Goal: Task Accomplishment & Management: Use online tool/utility

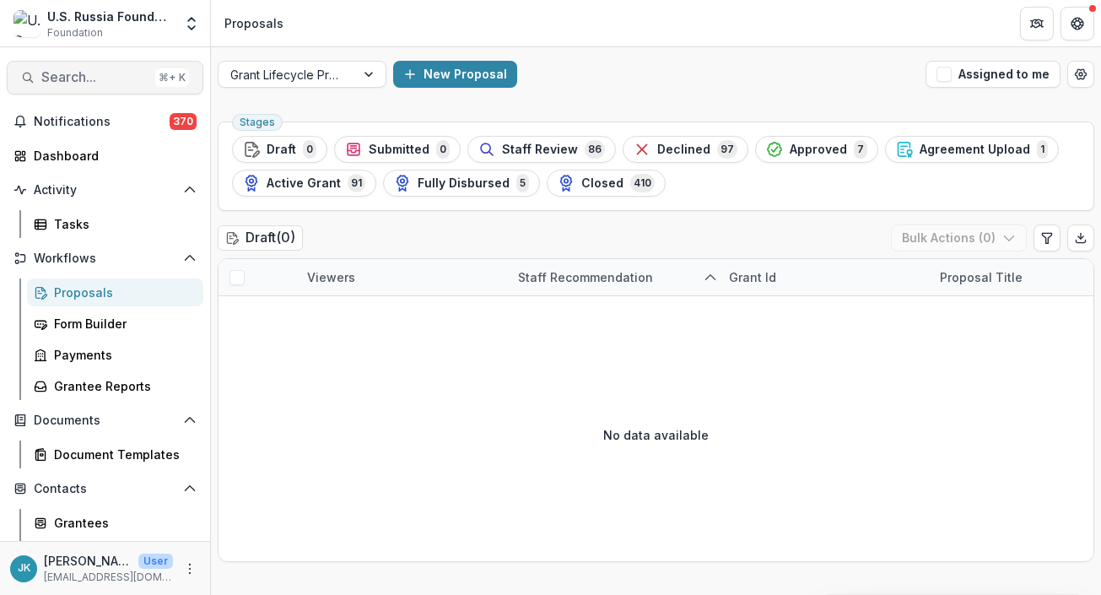
click at [76, 75] on span "Search..." at bounding box center [94, 77] width 107 height 16
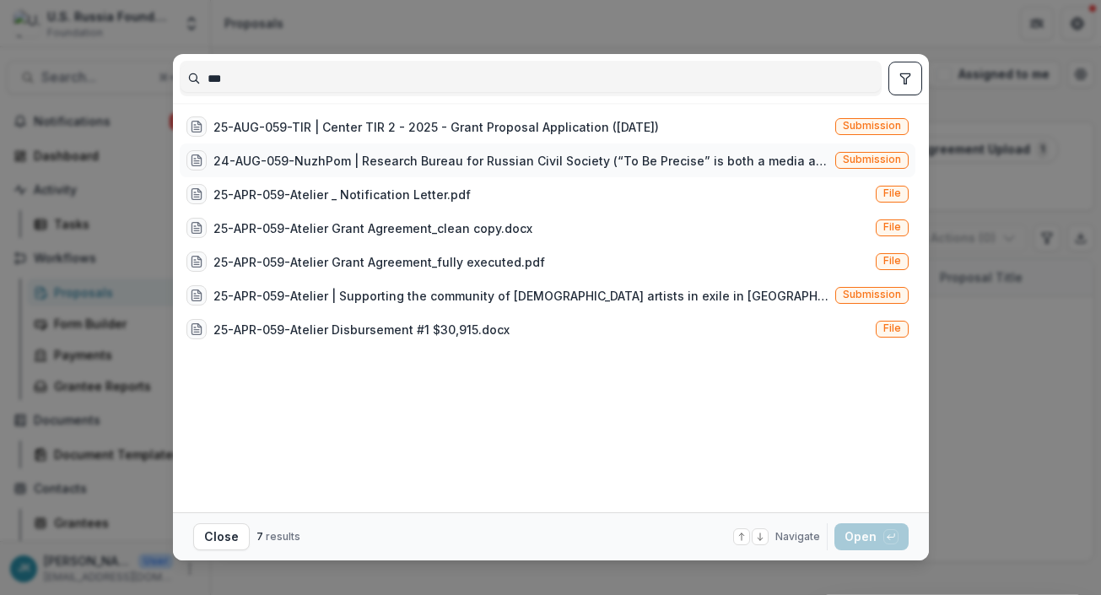
type input "***"
click at [327, 157] on div "24-AUG-059-NuzhPom | Research Bureau for Russian Civil Society (“To Be Precise”…" at bounding box center [520, 161] width 615 height 18
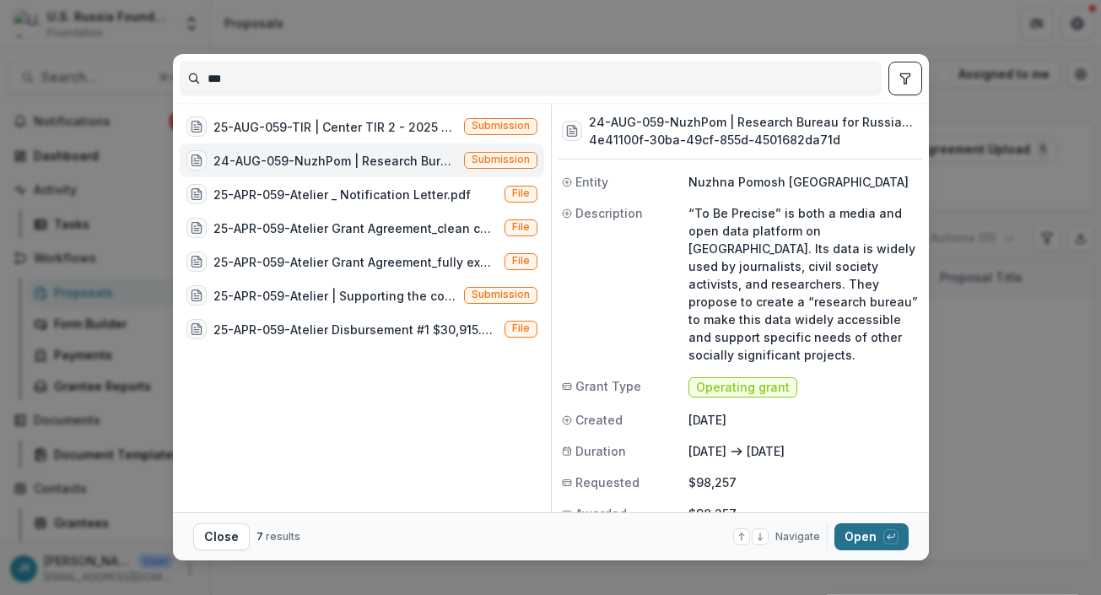
click at [867, 533] on button "Open with enter key" at bounding box center [871, 536] width 74 height 27
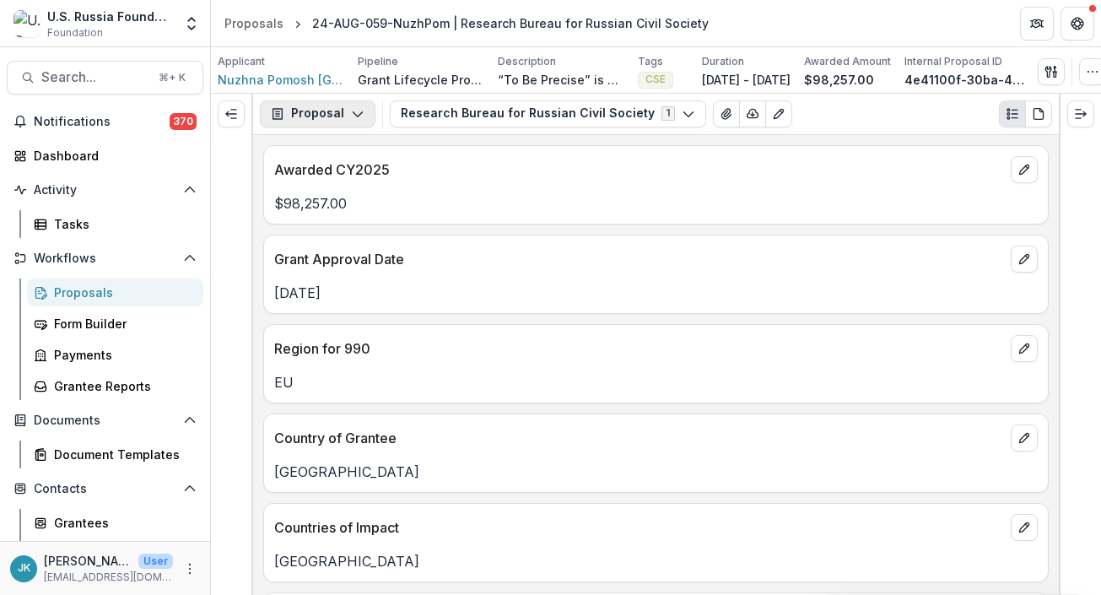
click at [351, 115] on icon "button" at bounding box center [358, 114] width 14 height 14
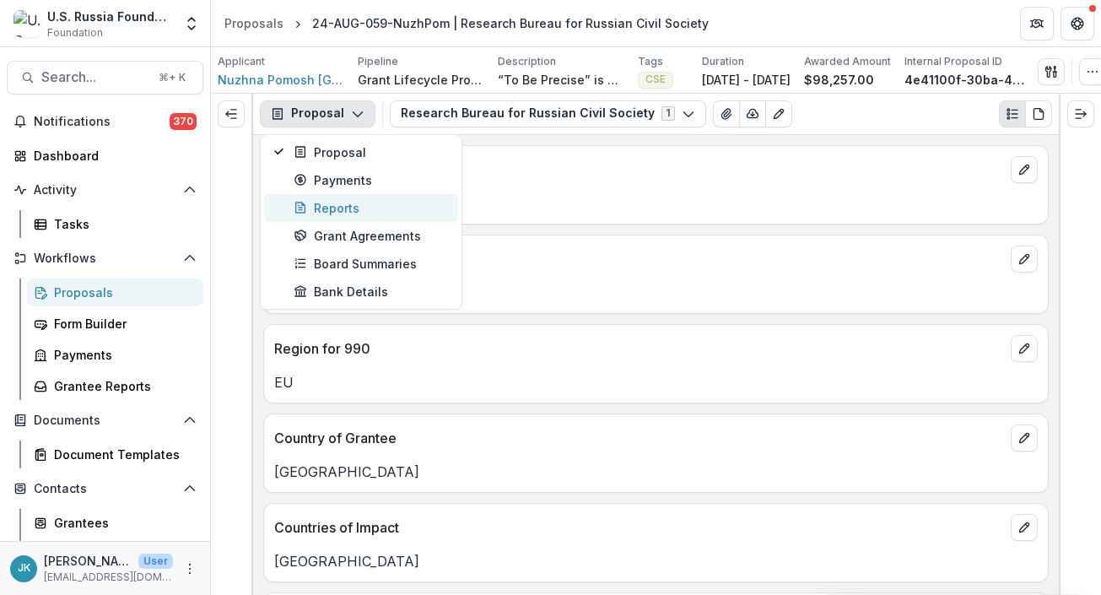
click at [333, 209] on div "Reports" at bounding box center [371, 208] width 154 height 18
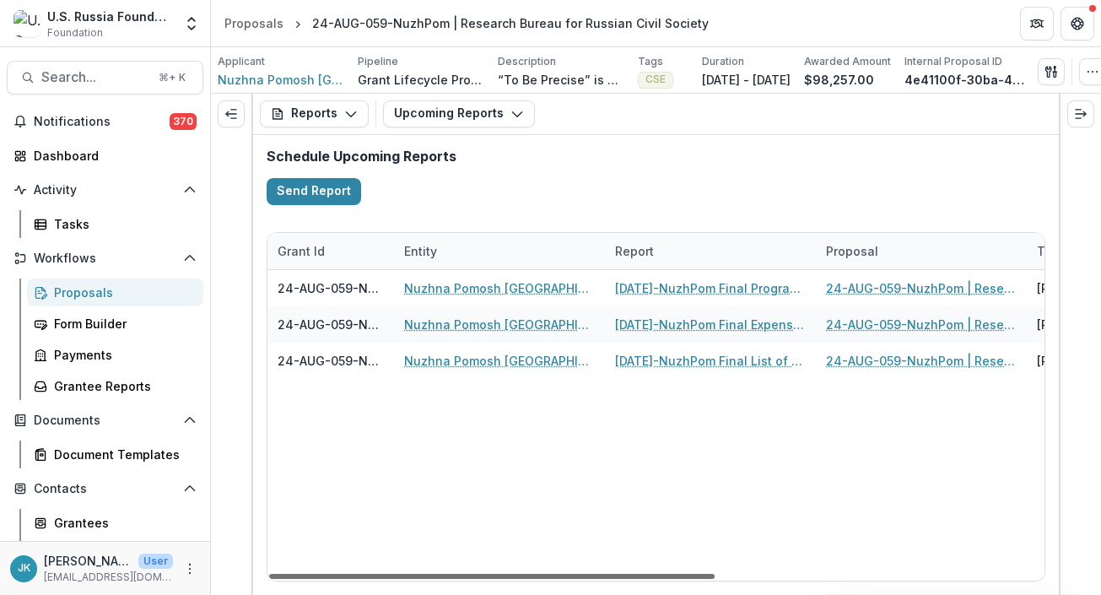
drag, startPoint x: 369, startPoint y: 576, endPoint x: 330, endPoint y: 575, distance: 38.8
click at [338, 579] on div at bounding box center [492, 576] width 446 height 5
click at [435, 125] on button "Upcoming Reports" at bounding box center [459, 113] width 152 height 27
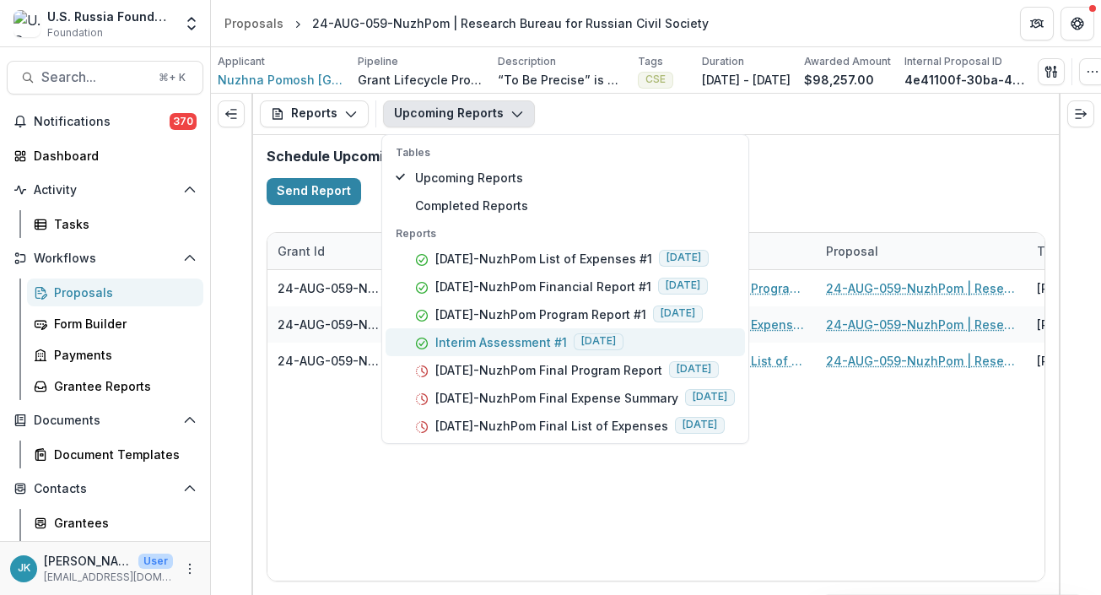
click at [527, 351] on p "Interim Assessment #1" at bounding box center [501, 342] width 132 height 18
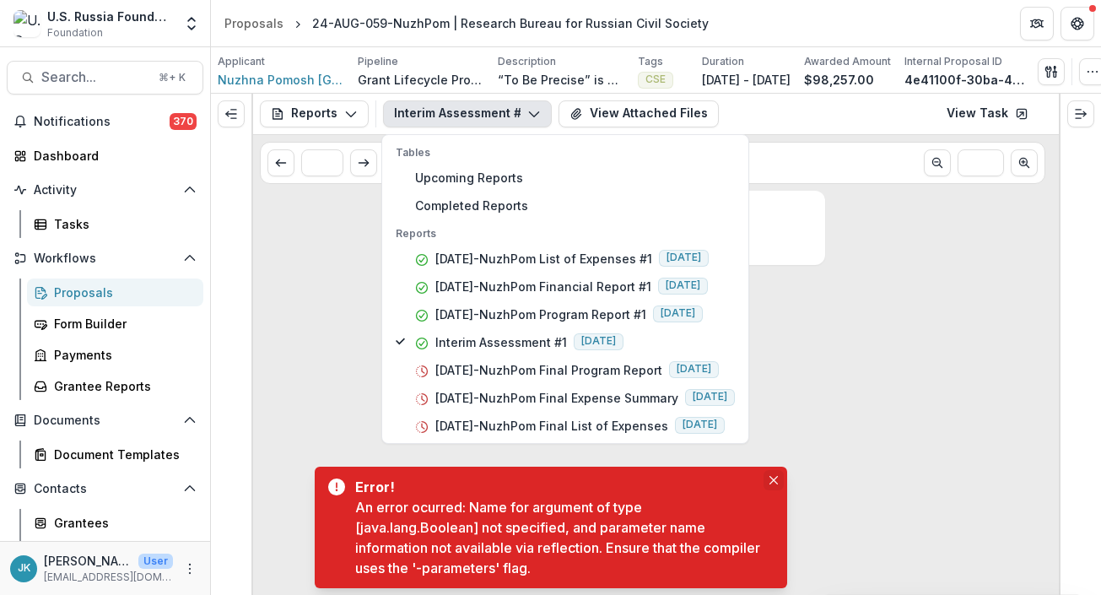
click at [775, 487] on button "Close" at bounding box center [774, 480] width 20 height 20
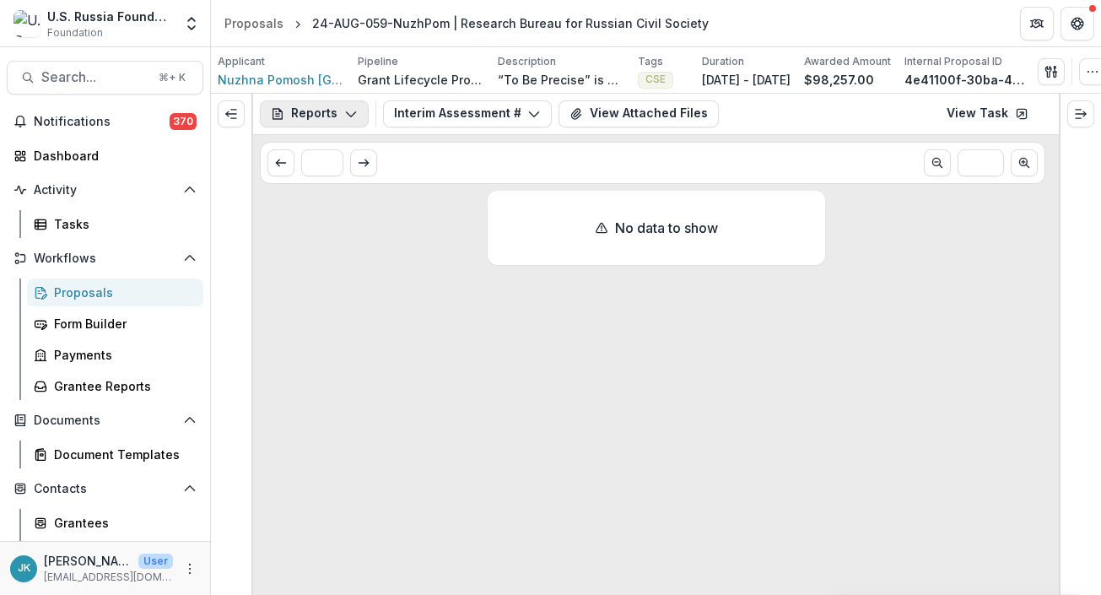
click at [310, 122] on button "Reports" at bounding box center [314, 113] width 109 height 27
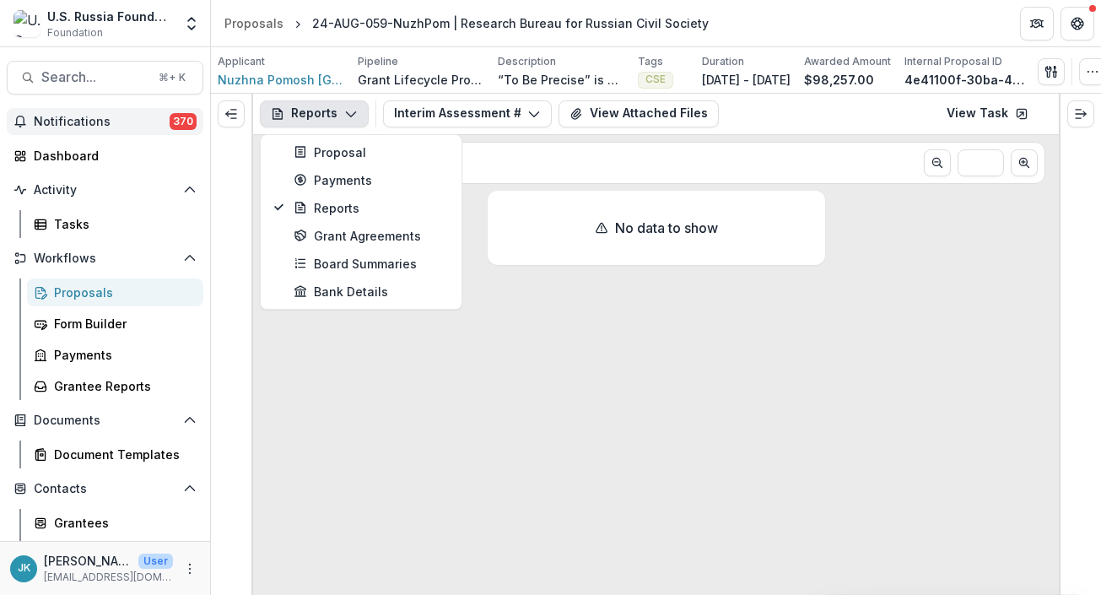
click at [118, 122] on span "Notifications" at bounding box center [102, 122] width 136 height 14
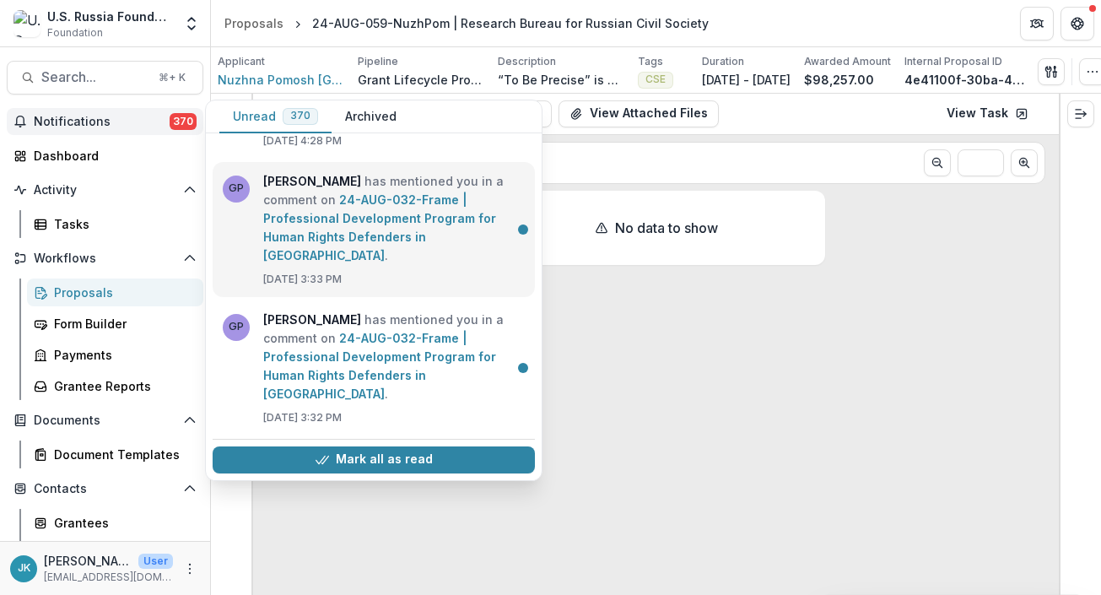
scroll to position [399, 0]
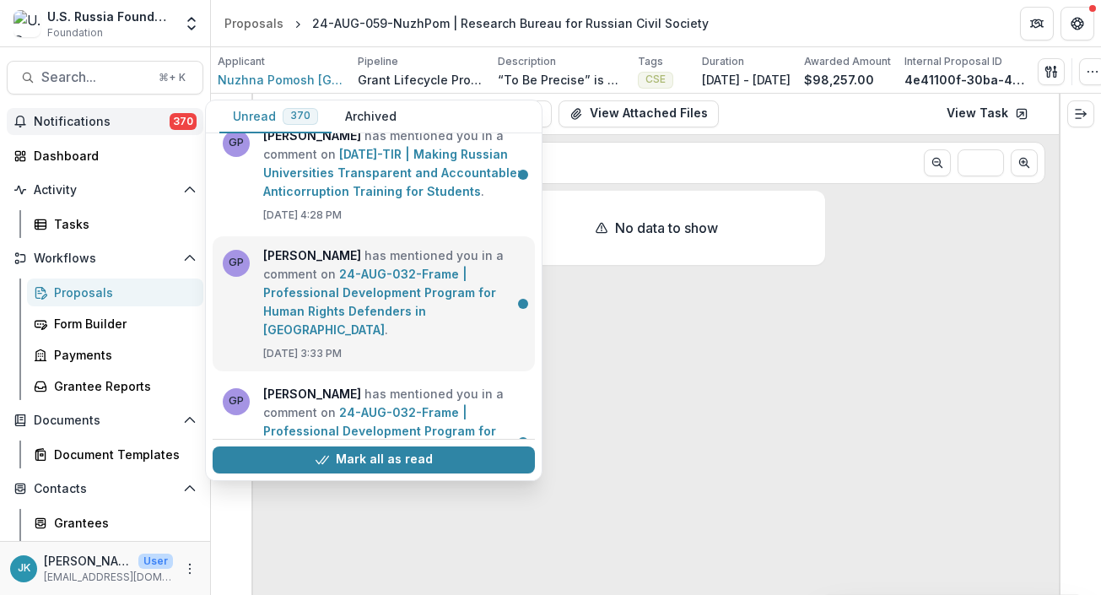
click at [413, 311] on link "24-AUG-032-Frame | Professional Development Program for Human Rights Defenders …" at bounding box center [379, 302] width 233 height 70
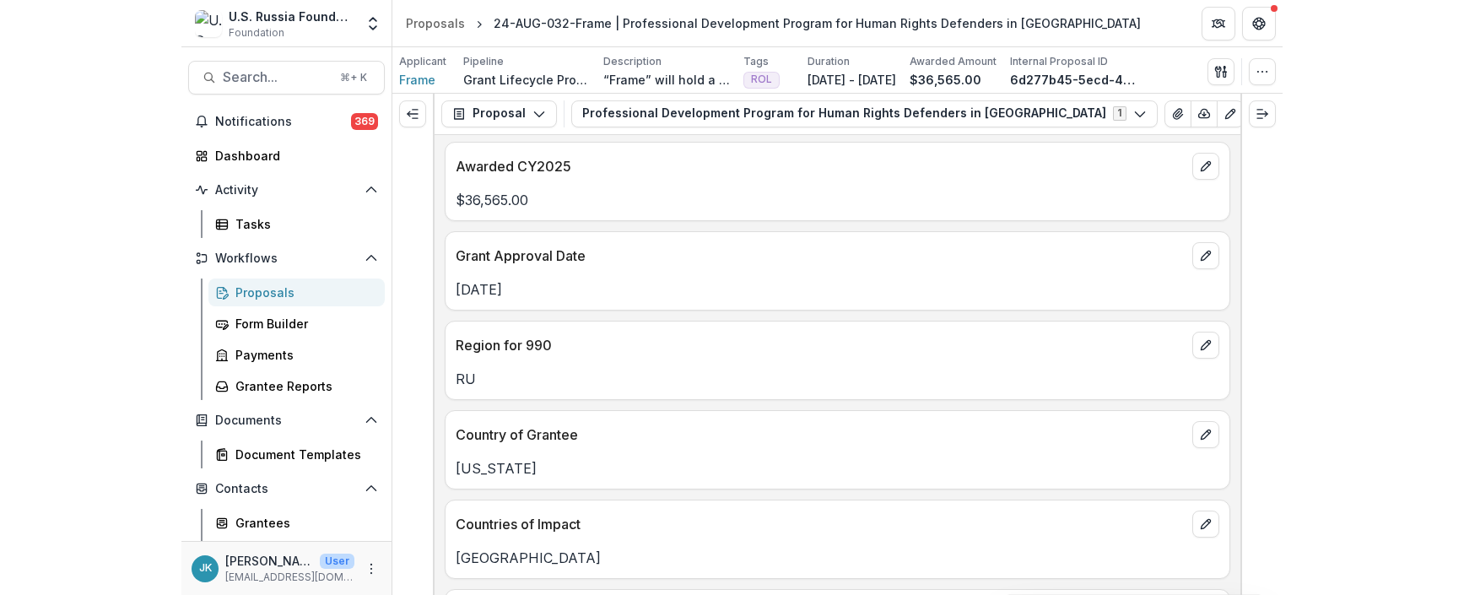
scroll to position [7, 0]
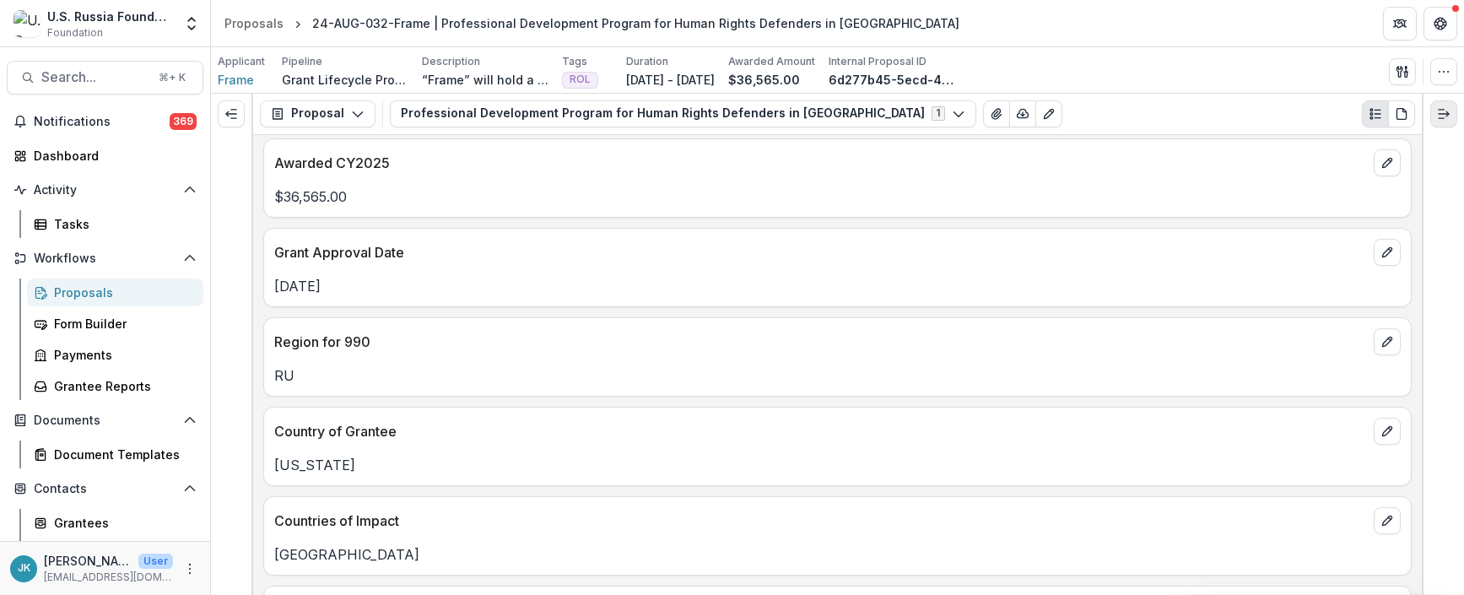
click at [1100, 104] on button "Expand right" at bounding box center [1443, 113] width 27 height 27
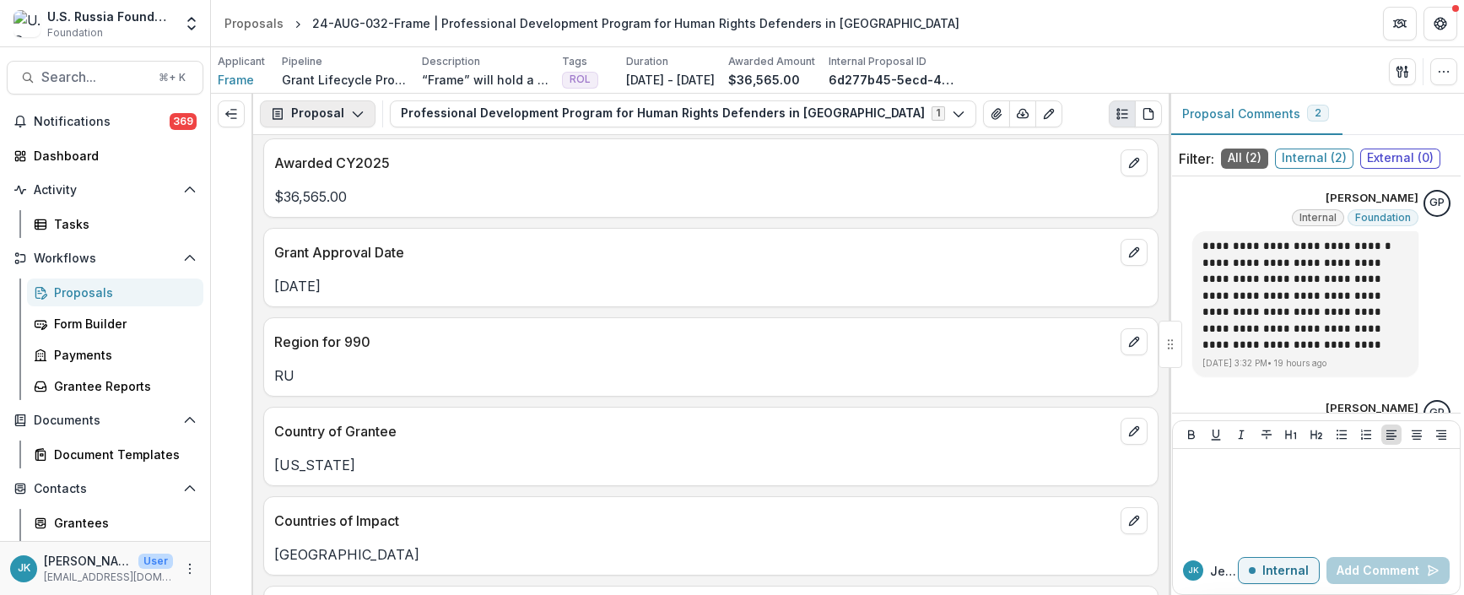
click at [331, 120] on button "Proposal" at bounding box center [318, 113] width 116 height 27
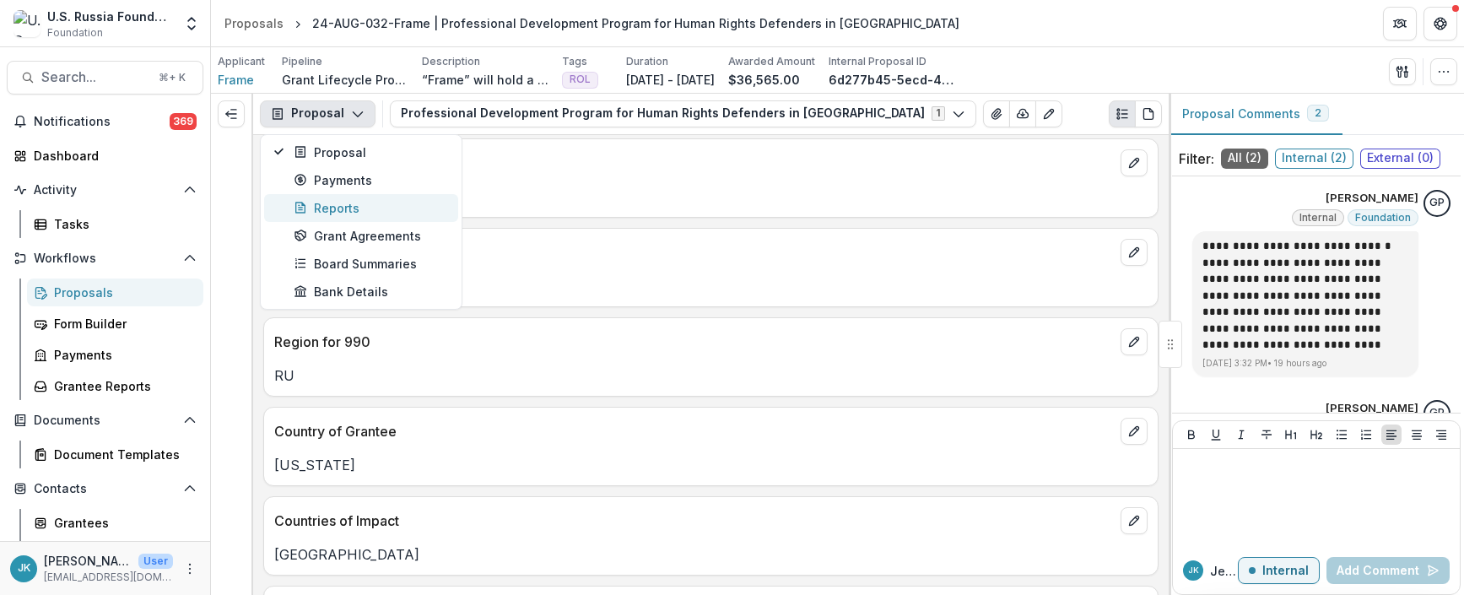
click at [350, 197] on button "Reports" at bounding box center [361, 208] width 194 height 28
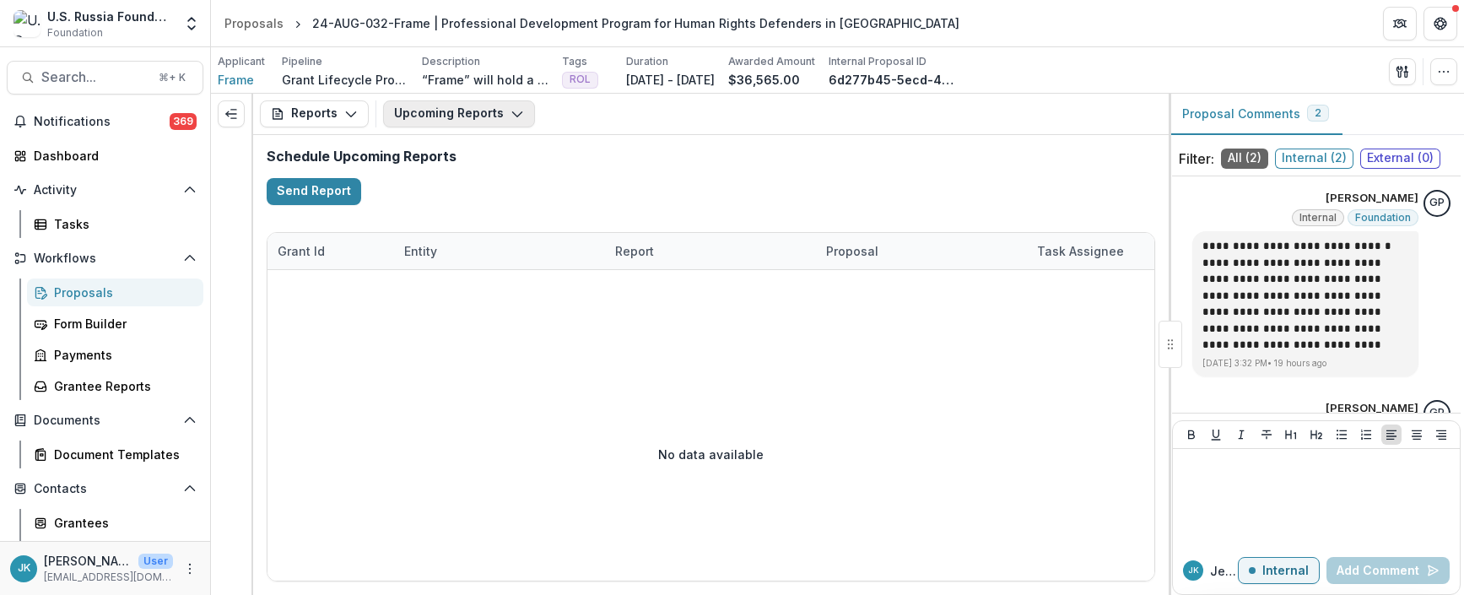
click at [459, 106] on button "Upcoming Reports" at bounding box center [459, 113] width 152 height 27
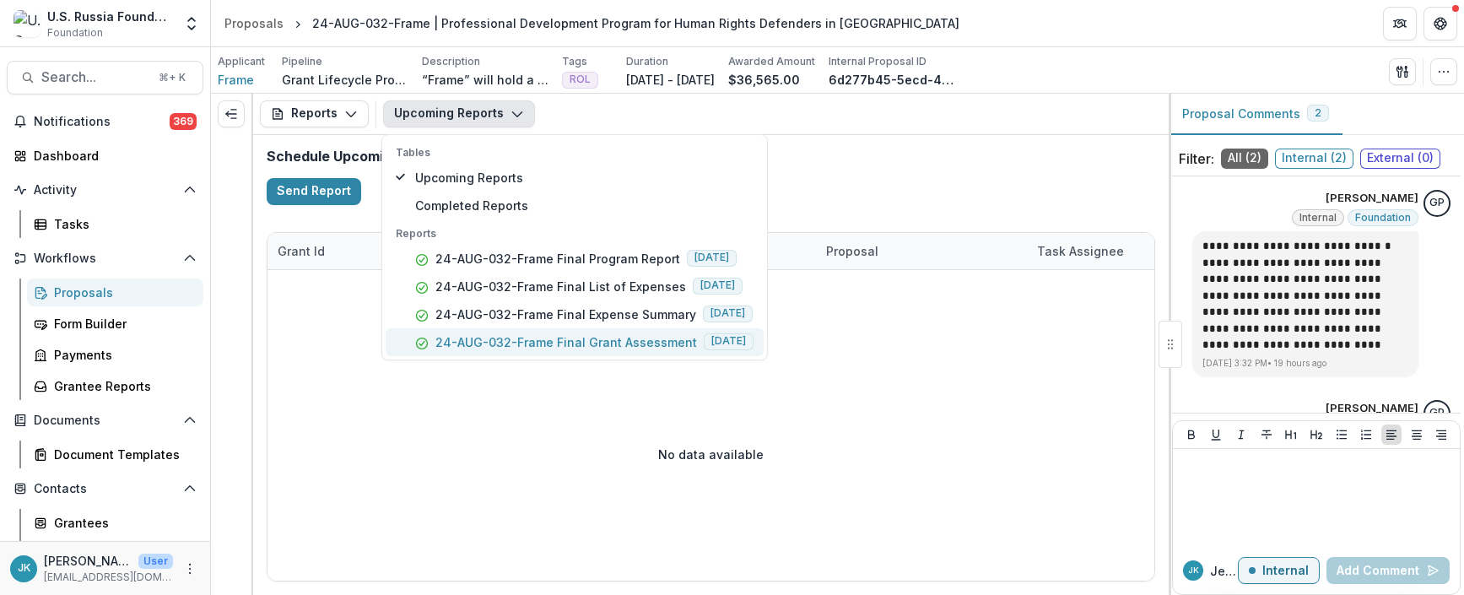
click at [534, 345] on p "24-AUG-032-Frame Final Grant Assessment" at bounding box center [566, 342] width 262 height 18
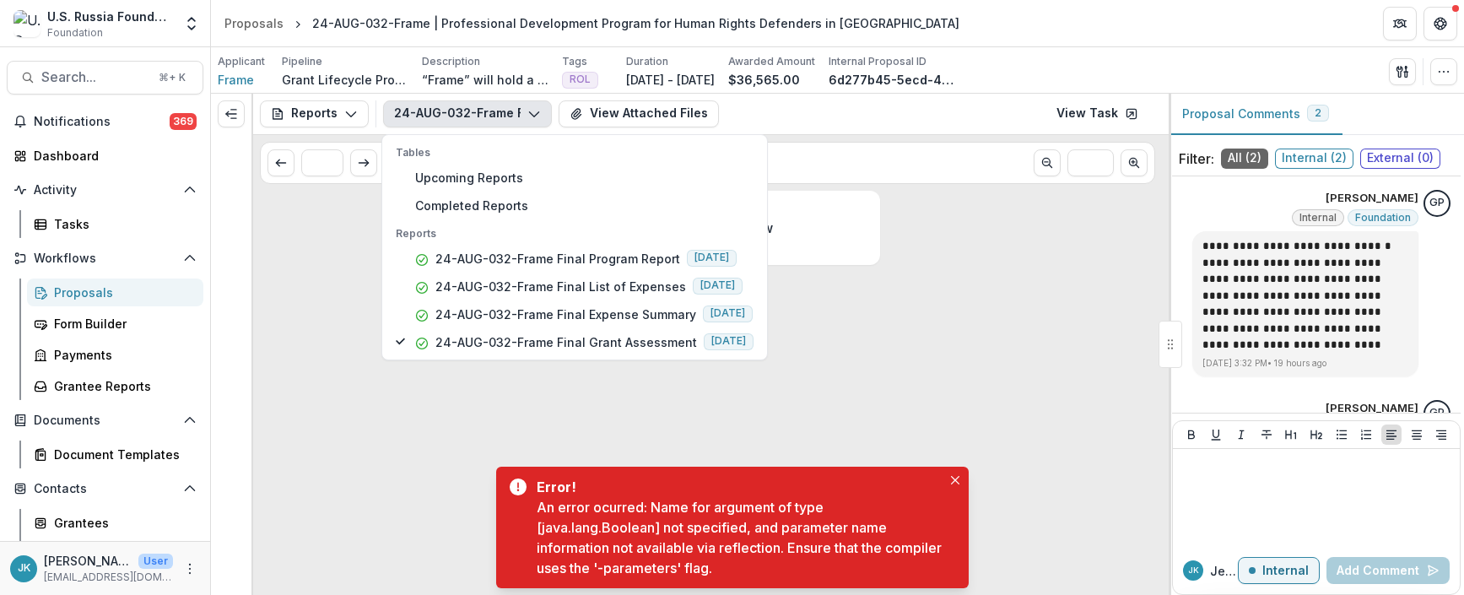
click at [327, 319] on div "No data to show" at bounding box center [710, 393] width 915 height 404
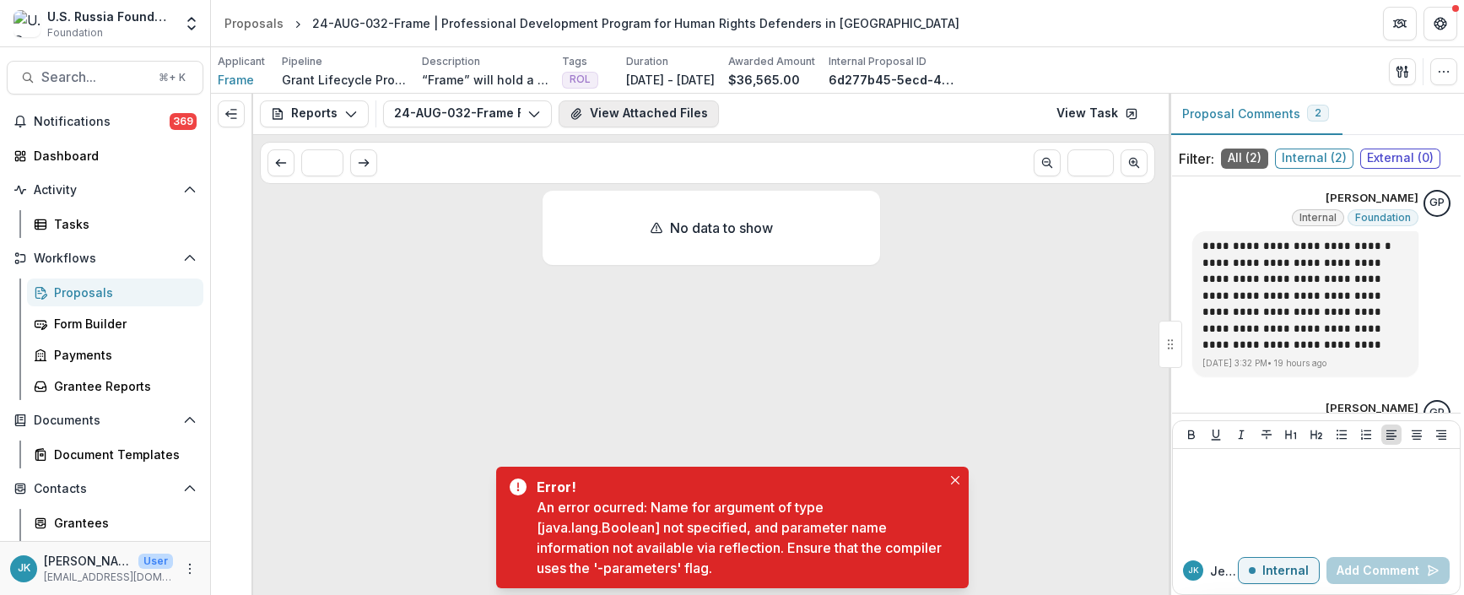
click at [648, 118] on button "View Attached Files" at bounding box center [639, 113] width 160 height 27
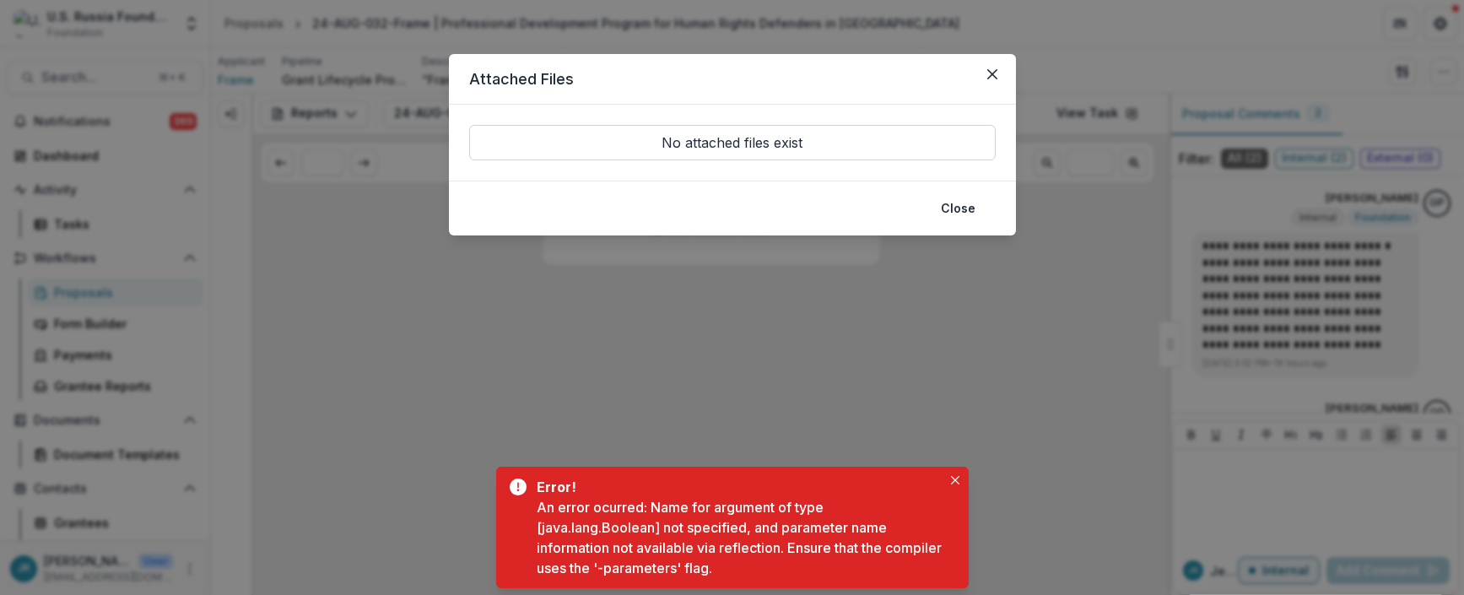
click at [854, 308] on div "Attached Files No attached files exist Close" at bounding box center [732, 297] width 1464 height 595
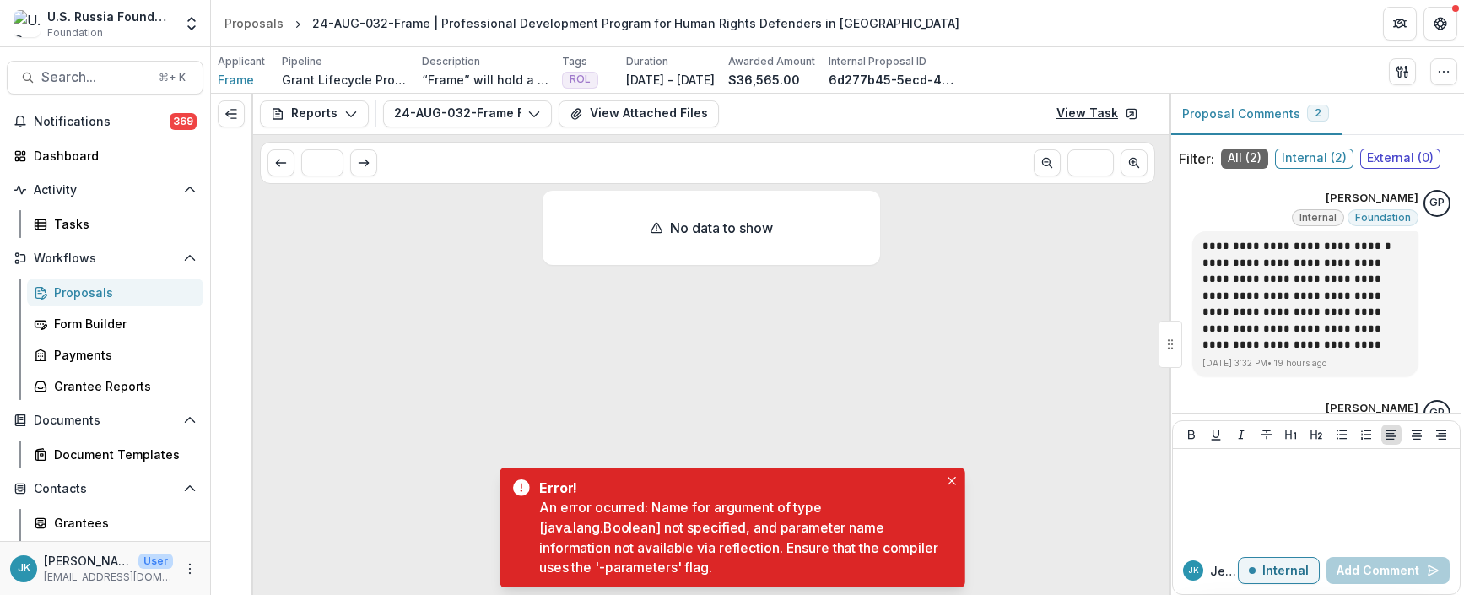
click at [1094, 116] on link "View Task" at bounding box center [1097, 113] width 102 height 27
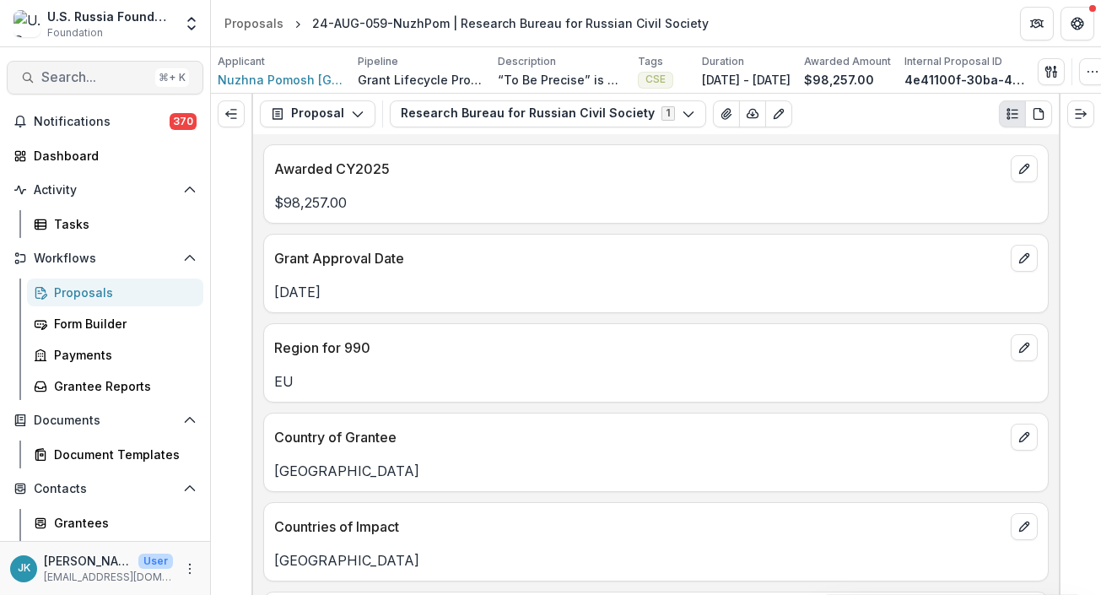
click at [104, 74] on span "Search..." at bounding box center [94, 77] width 107 height 16
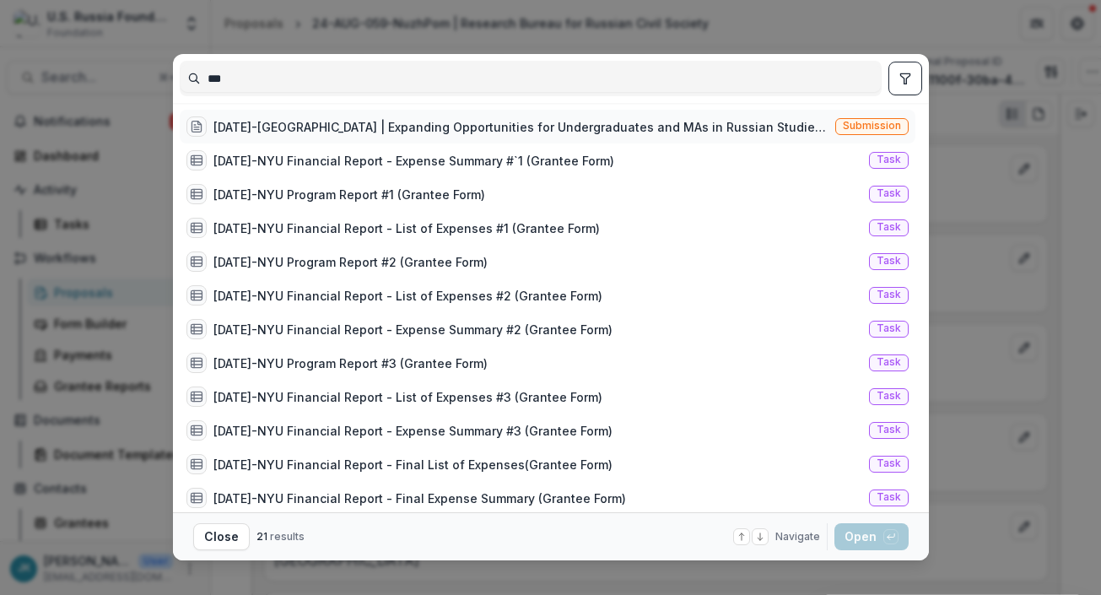
type input "***"
click at [260, 124] on div "24-AUG-124-NYU | Expanding Opportunities for Undergraduates and MAs in Russian …" at bounding box center [520, 127] width 615 height 18
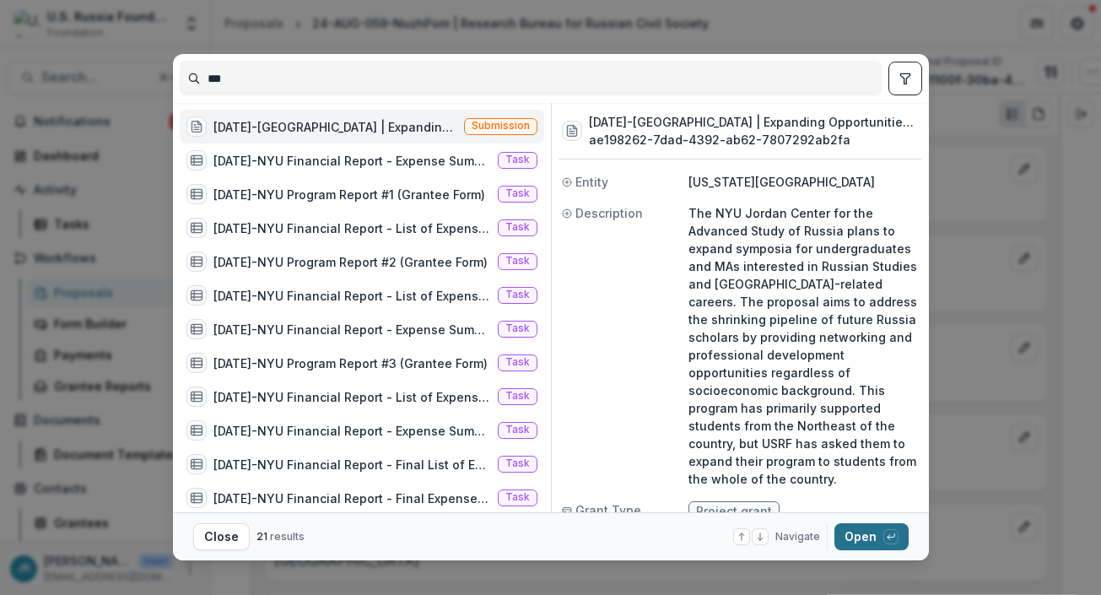
click at [872, 538] on button "Open with enter key" at bounding box center [871, 536] width 74 height 27
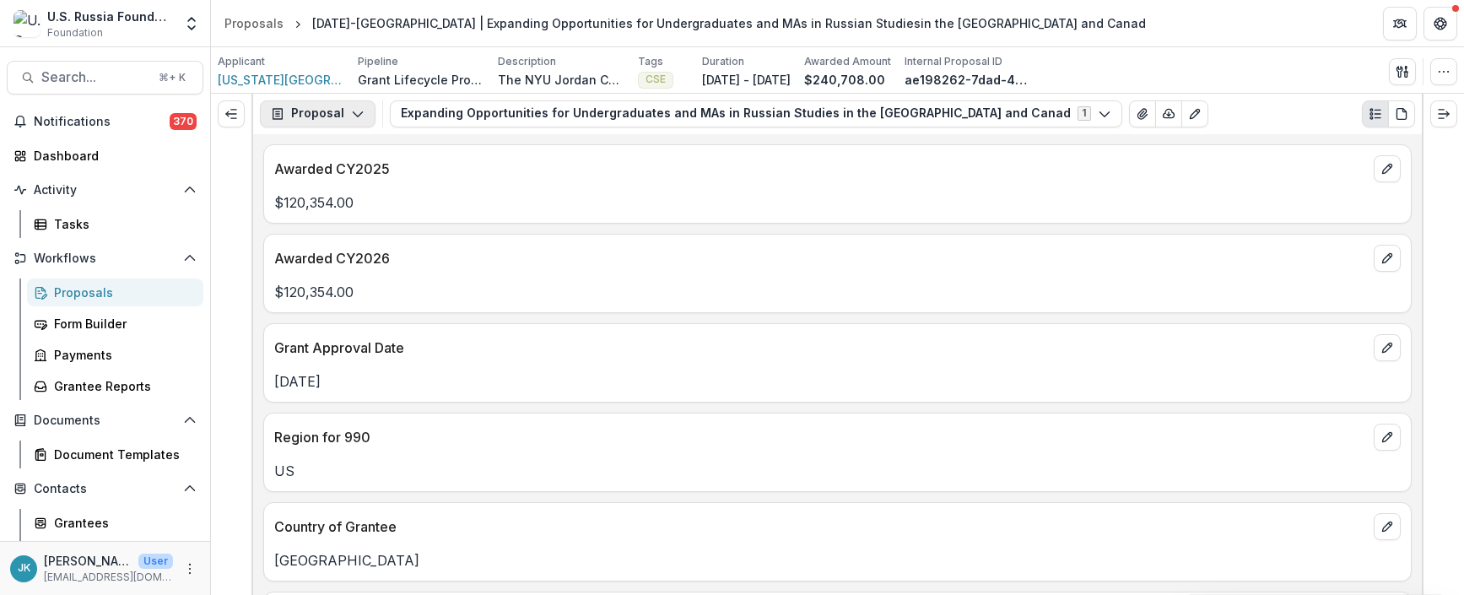
click at [345, 111] on button "Proposal" at bounding box center [318, 113] width 116 height 27
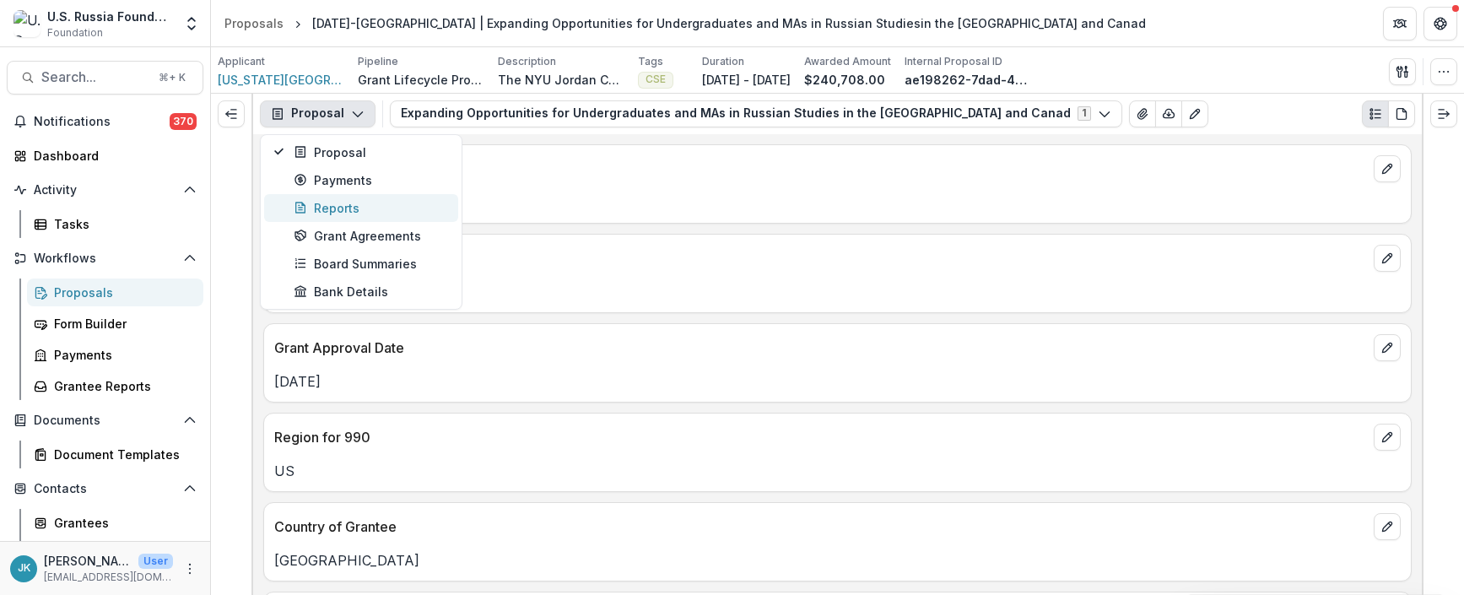
click at [381, 210] on div "Reports" at bounding box center [371, 208] width 154 height 18
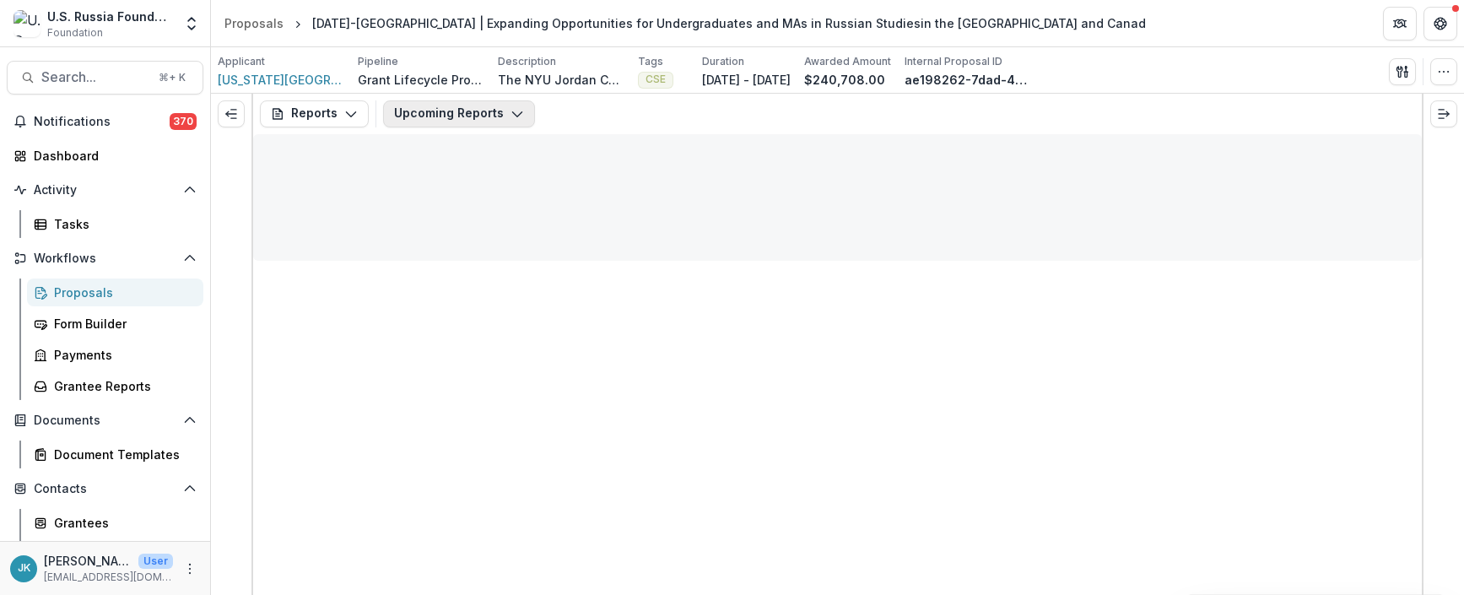
click at [443, 109] on button "Upcoming Reports" at bounding box center [459, 113] width 152 height 27
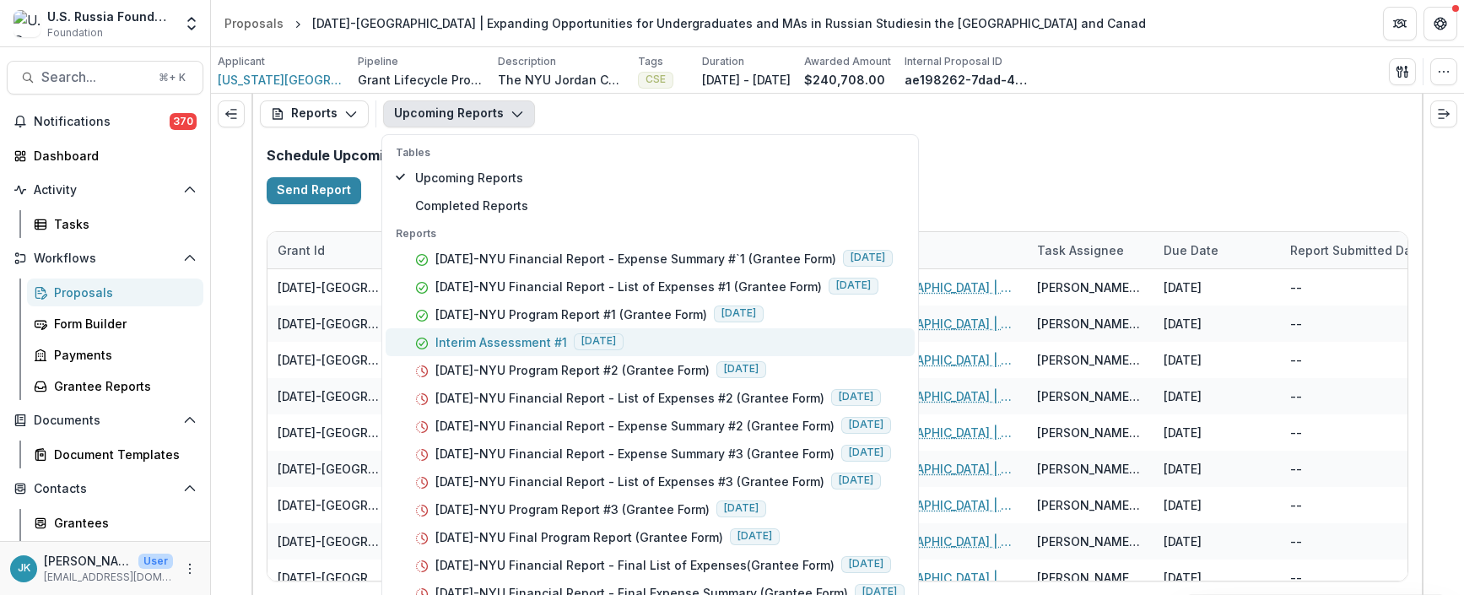
click at [520, 333] on p "Interim Assessment #1" at bounding box center [501, 342] width 132 height 18
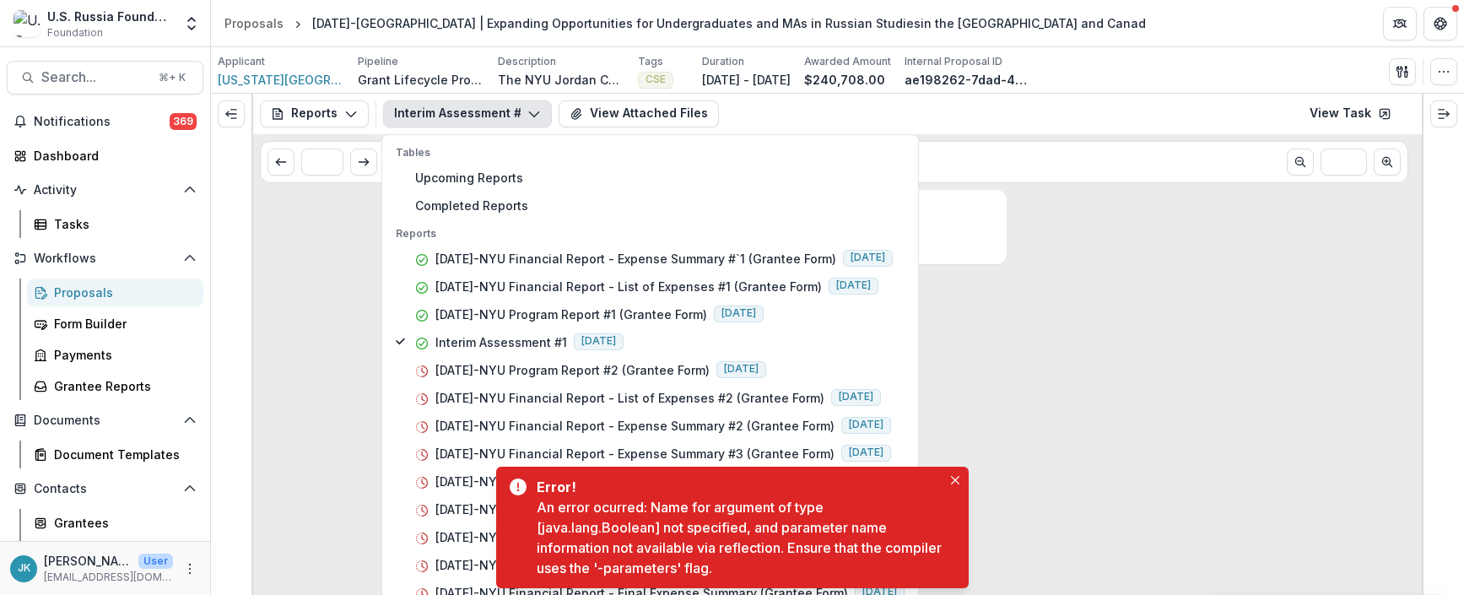
scroll to position [16, 0]
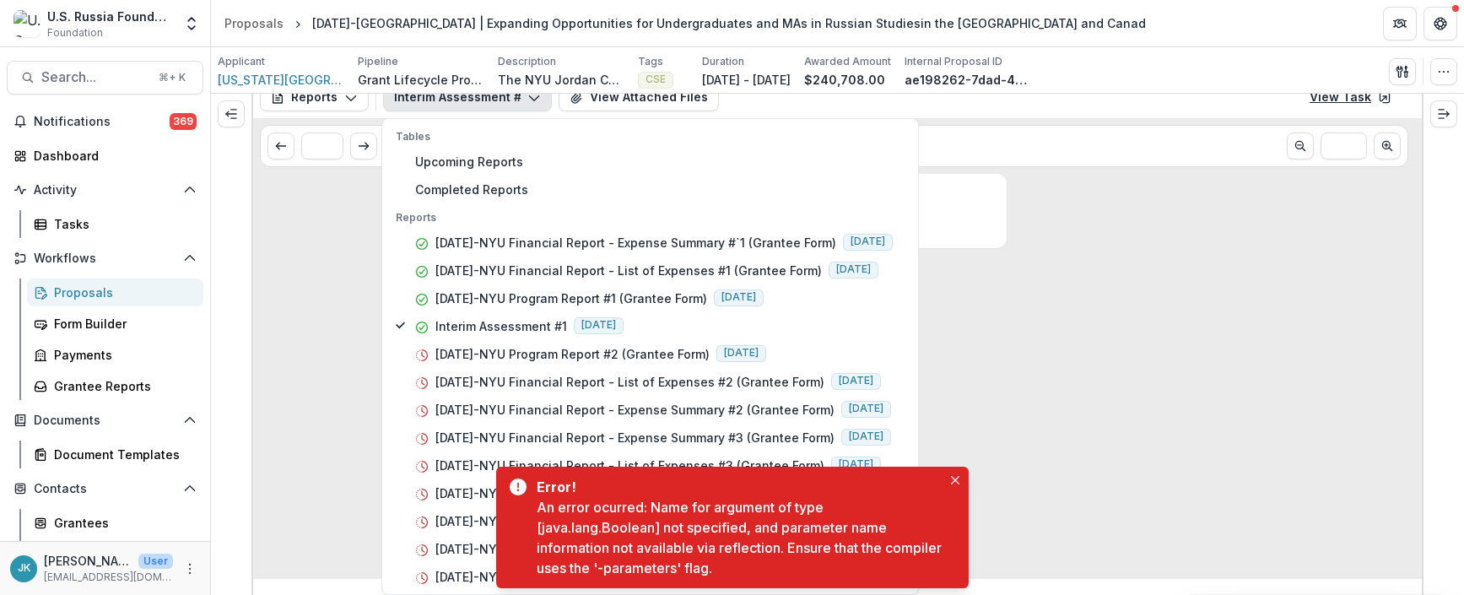
click at [1100, 105] on link "View Task" at bounding box center [1350, 97] width 102 height 27
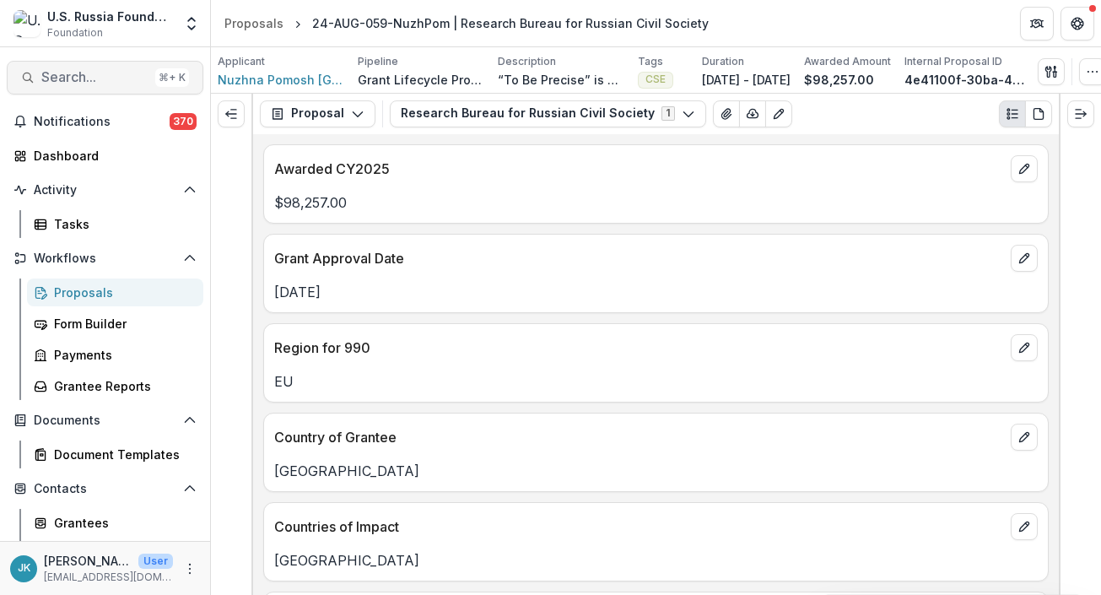
click at [126, 71] on span "Search..." at bounding box center [94, 77] width 107 height 16
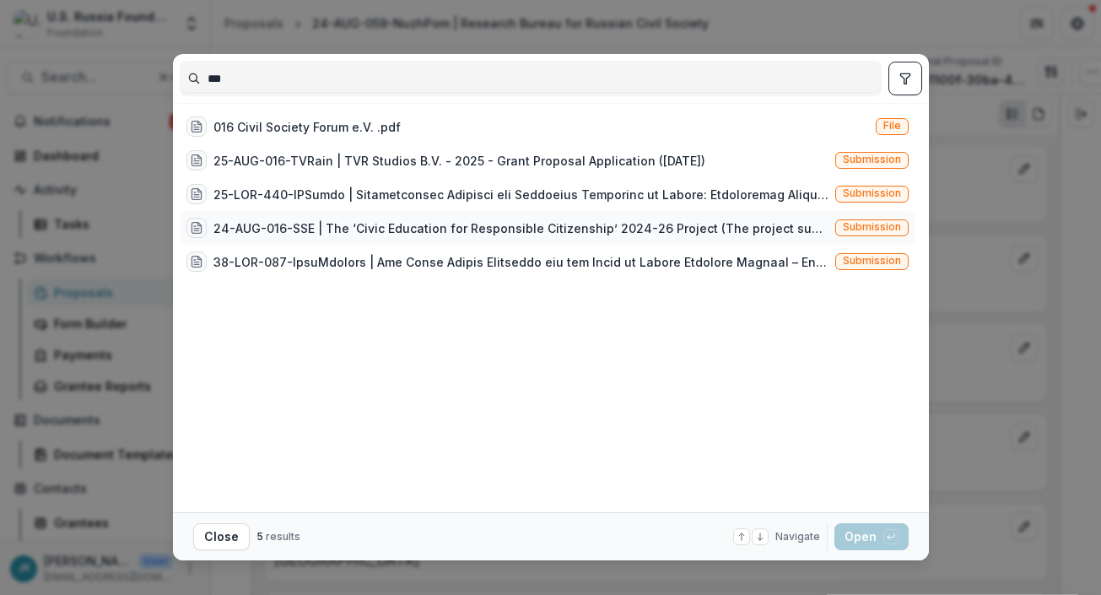
type input "***"
click at [316, 237] on div "24-AUG-016-SSE | The ‘Civic Education for Responsible Citizenship’ 2024-26 Proj…" at bounding box center [507, 228] width 642 height 20
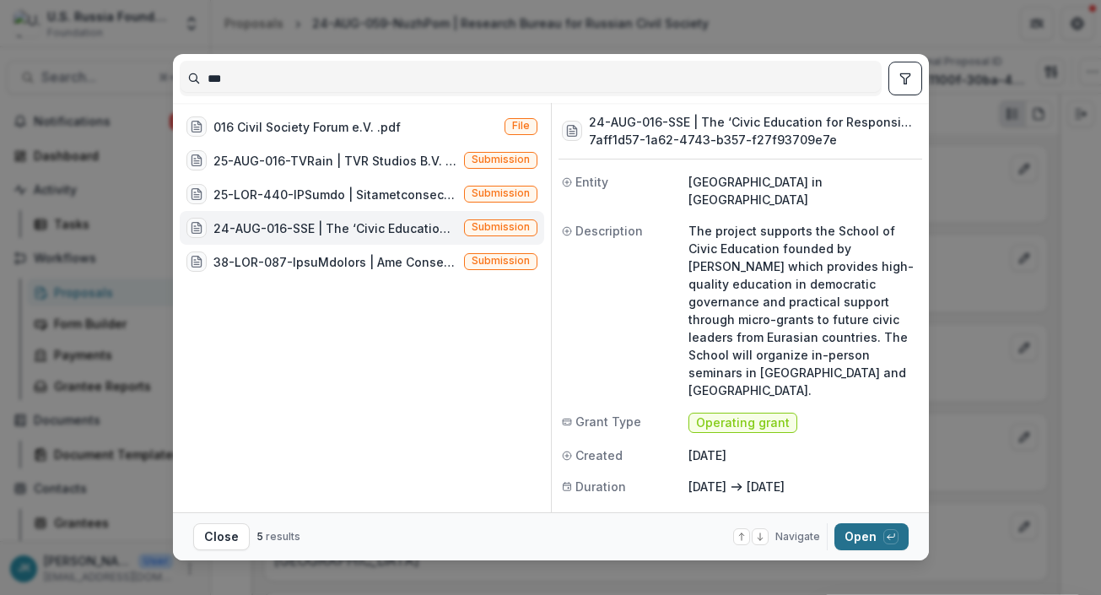
click at [858, 529] on button "Open with enter key" at bounding box center [871, 536] width 74 height 27
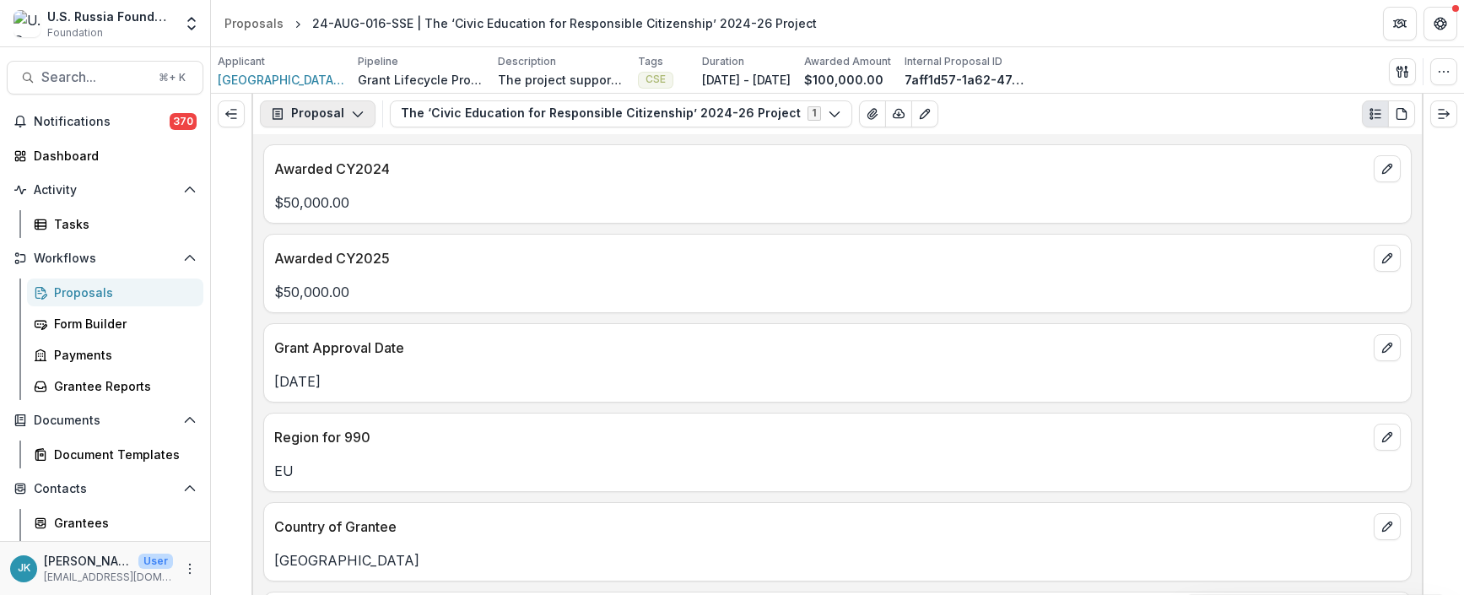
click at [329, 122] on button "Proposal" at bounding box center [318, 113] width 116 height 27
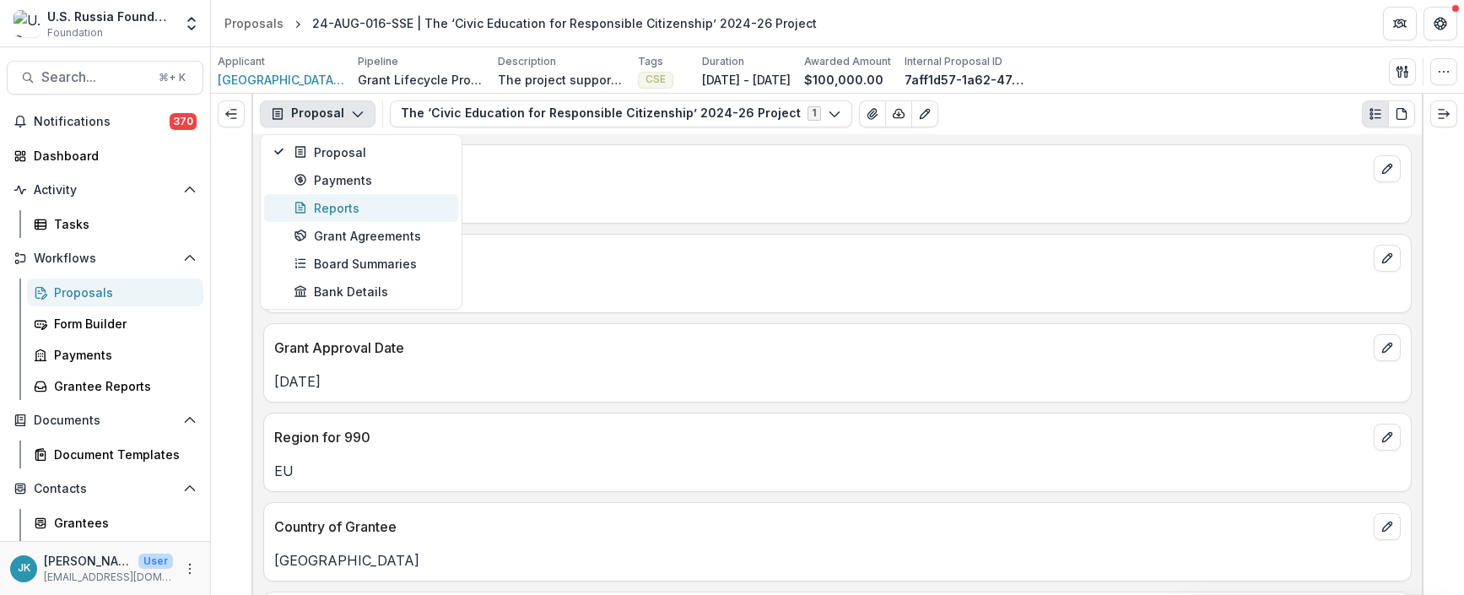
click at [332, 214] on div "Reports" at bounding box center [371, 208] width 154 height 18
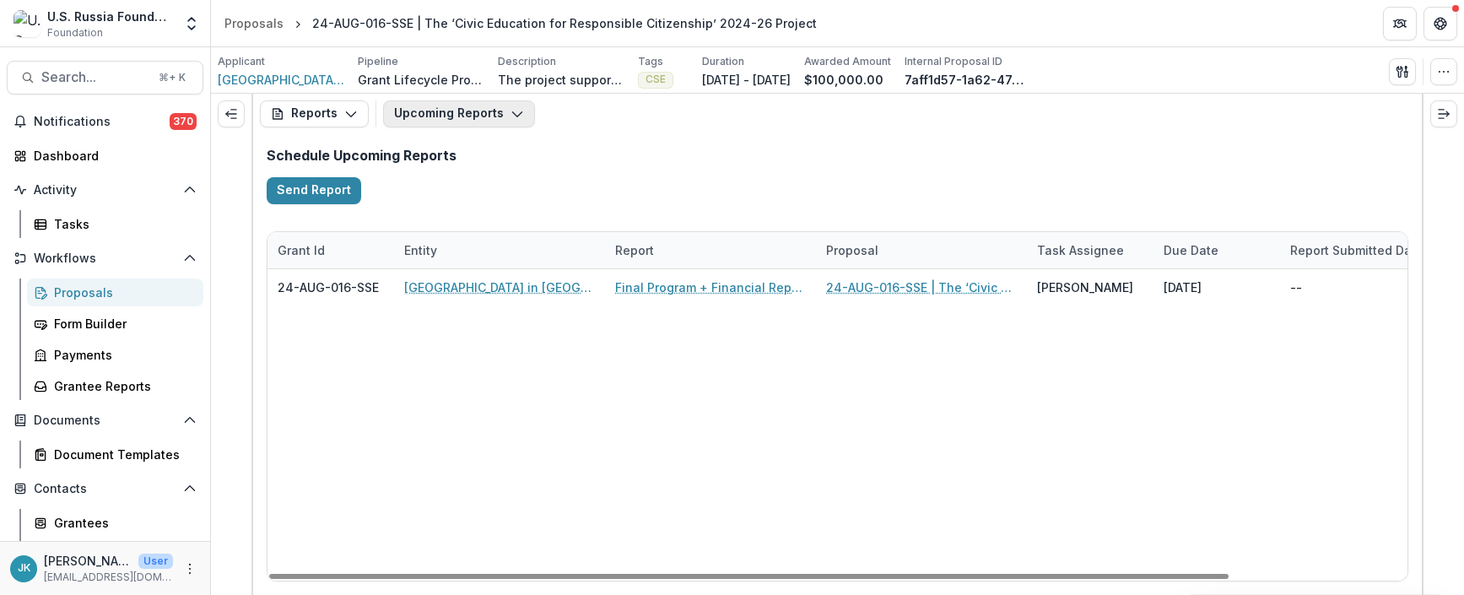
click at [441, 113] on button "Upcoming Reports" at bounding box center [459, 113] width 152 height 27
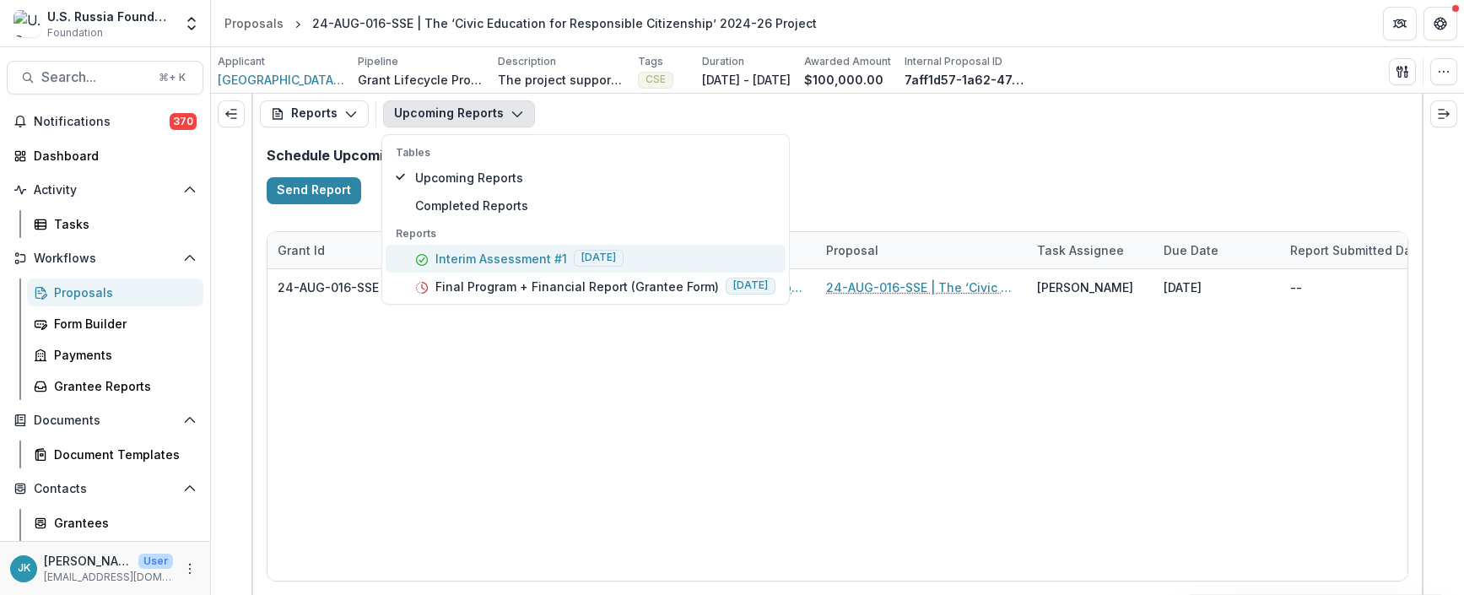
click at [474, 256] on p "Interim Assessment #1" at bounding box center [501, 259] width 132 height 18
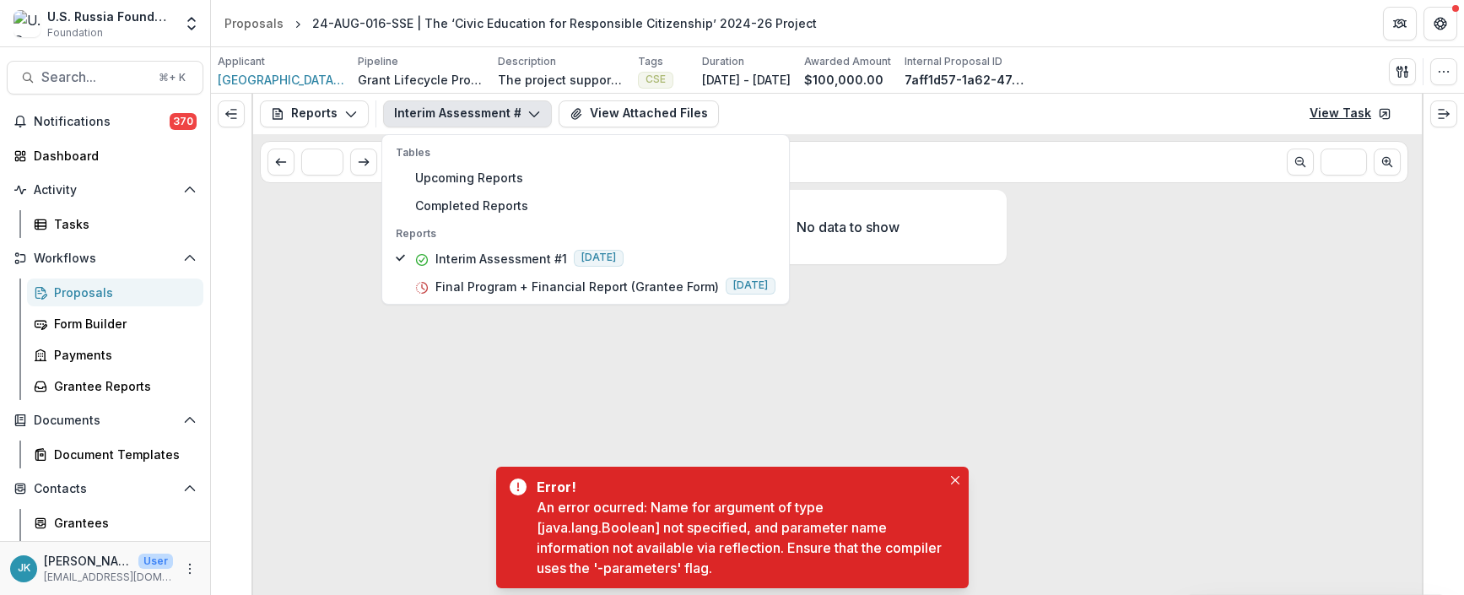
click at [1100, 123] on link "View Task" at bounding box center [1350, 113] width 102 height 27
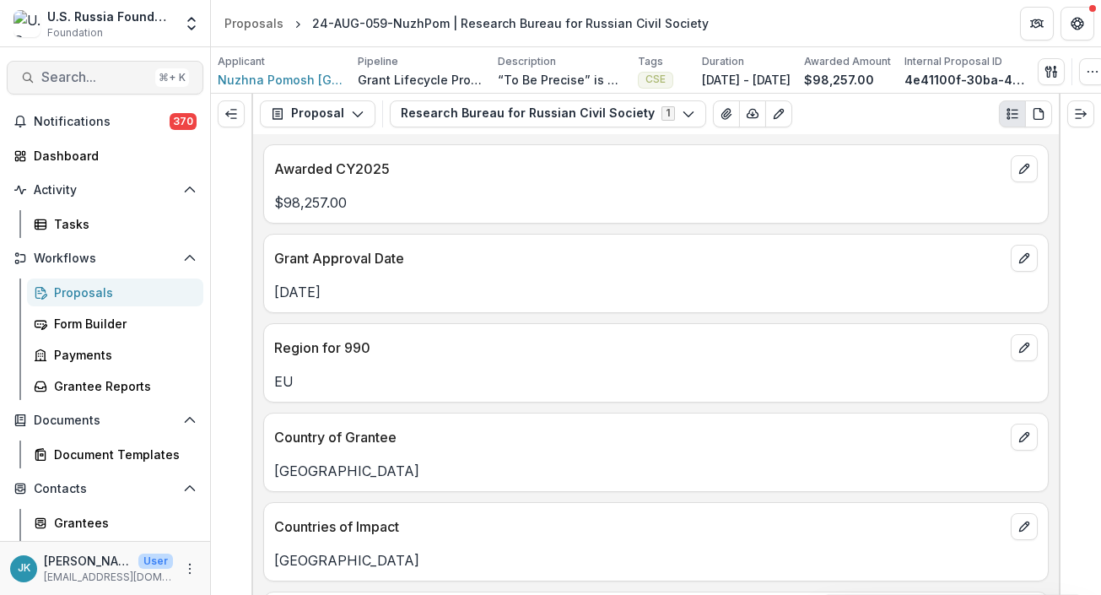
click at [96, 83] on span "Search..." at bounding box center [94, 77] width 107 height 16
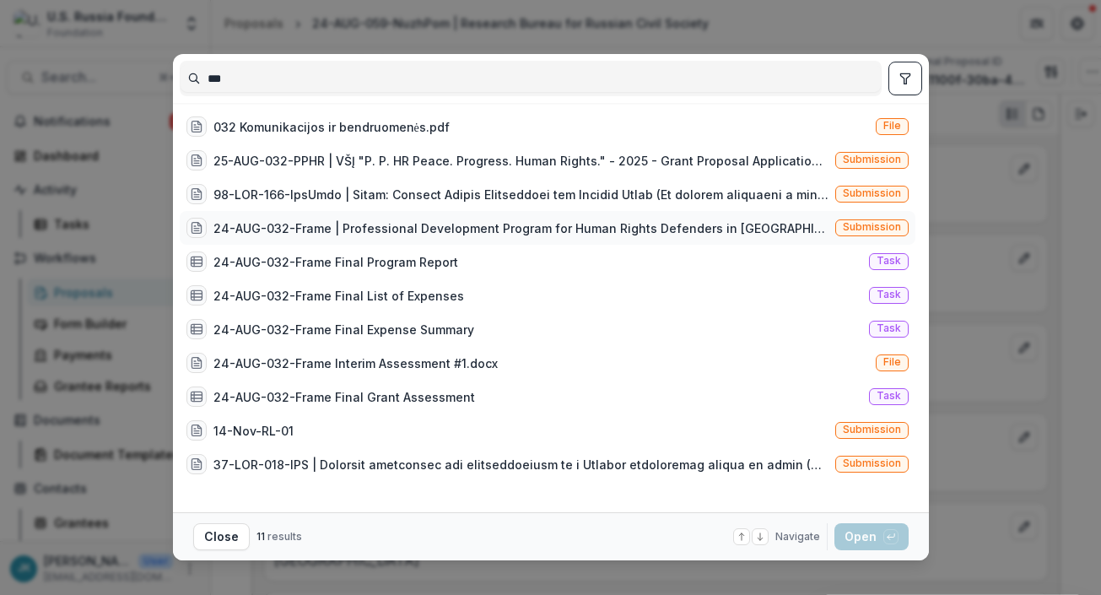
type input "***"
click at [294, 223] on div "24-AUG-032-Frame | Professional Development Program for Human Rights Defenders …" at bounding box center [520, 228] width 615 height 18
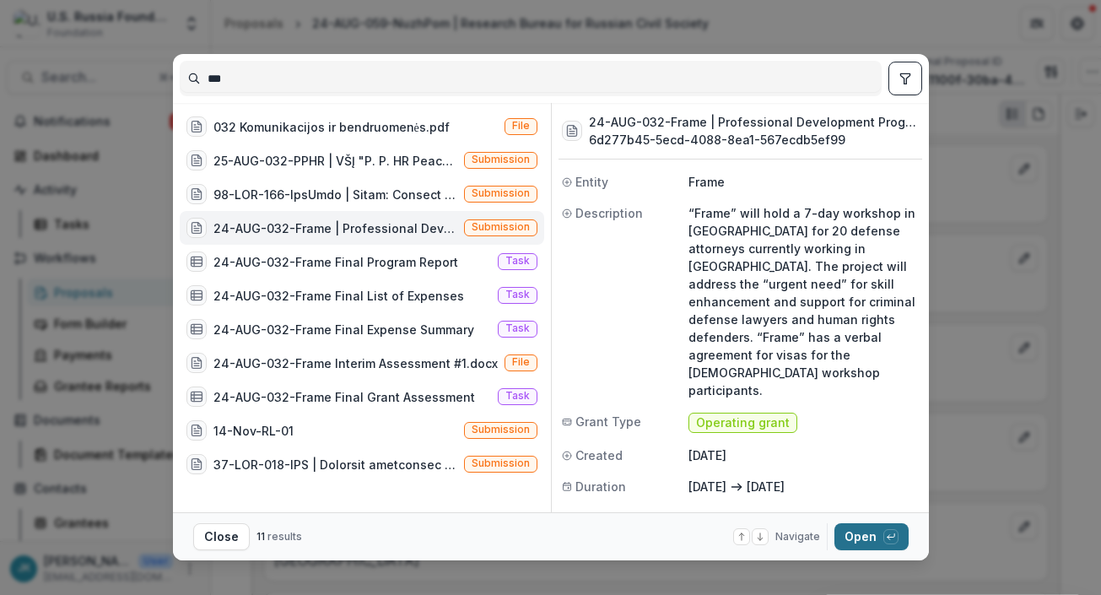
click at [861, 532] on button "Open with enter key" at bounding box center [871, 536] width 74 height 27
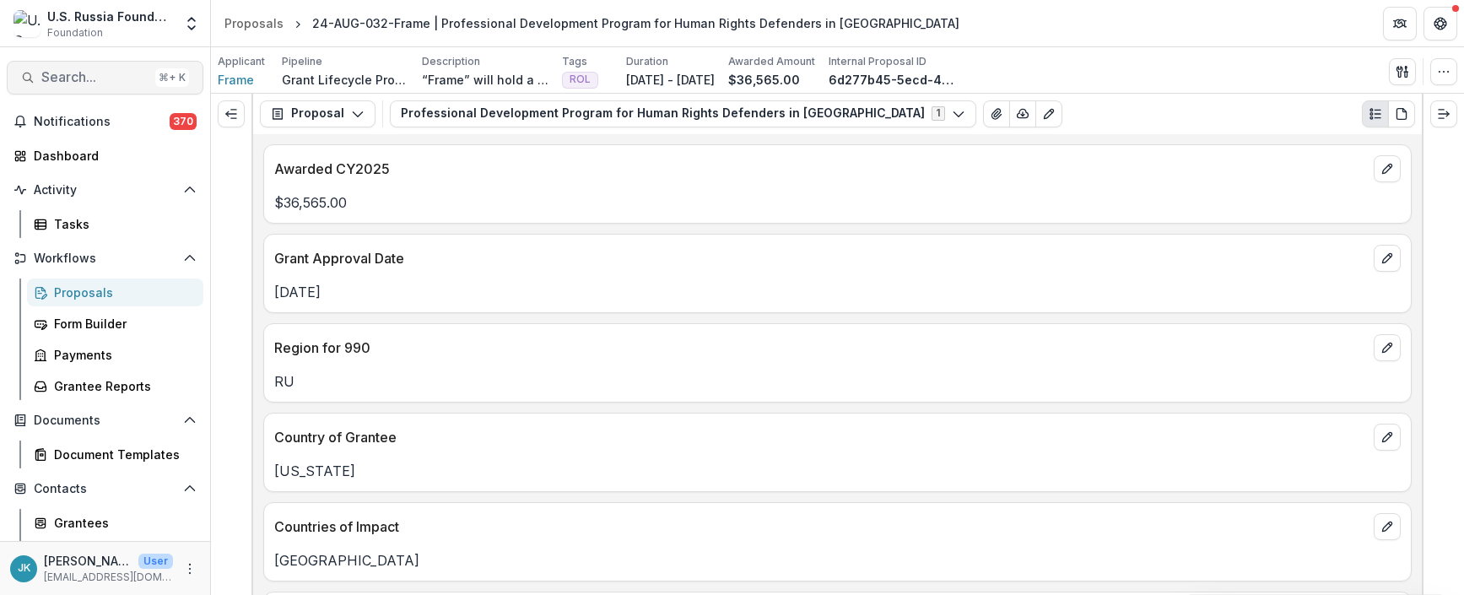
click at [75, 77] on span "Search..." at bounding box center [94, 77] width 107 height 16
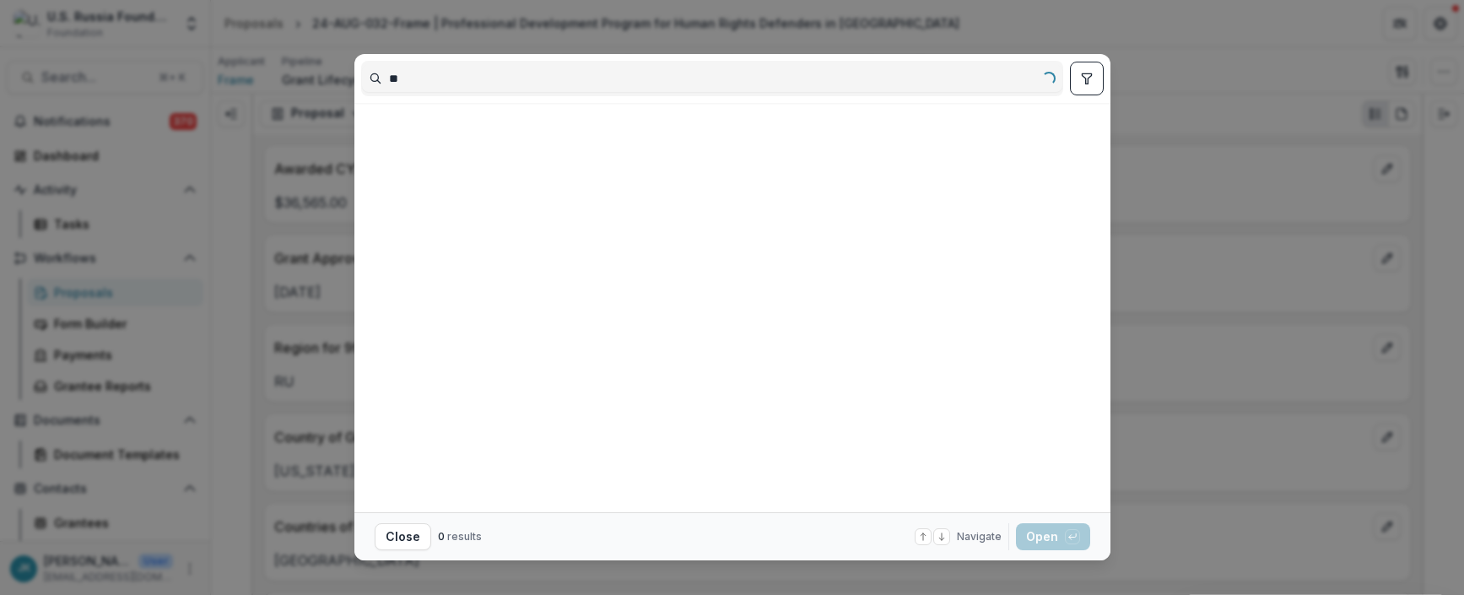
type input "*"
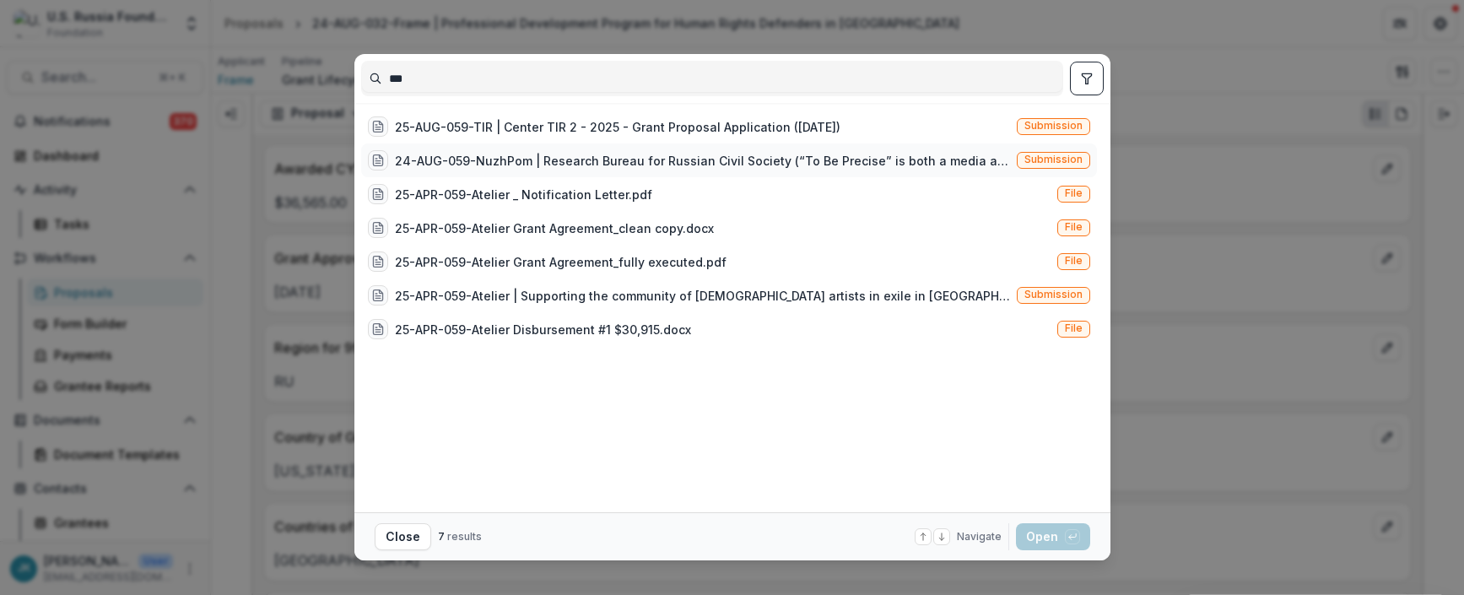
type input "***"
click at [502, 155] on div "24-AUG-059-NuzhPom | Research Bureau for Russian Civil Society (“To Be Precise”…" at bounding box center [702, 161] width 615 height 18
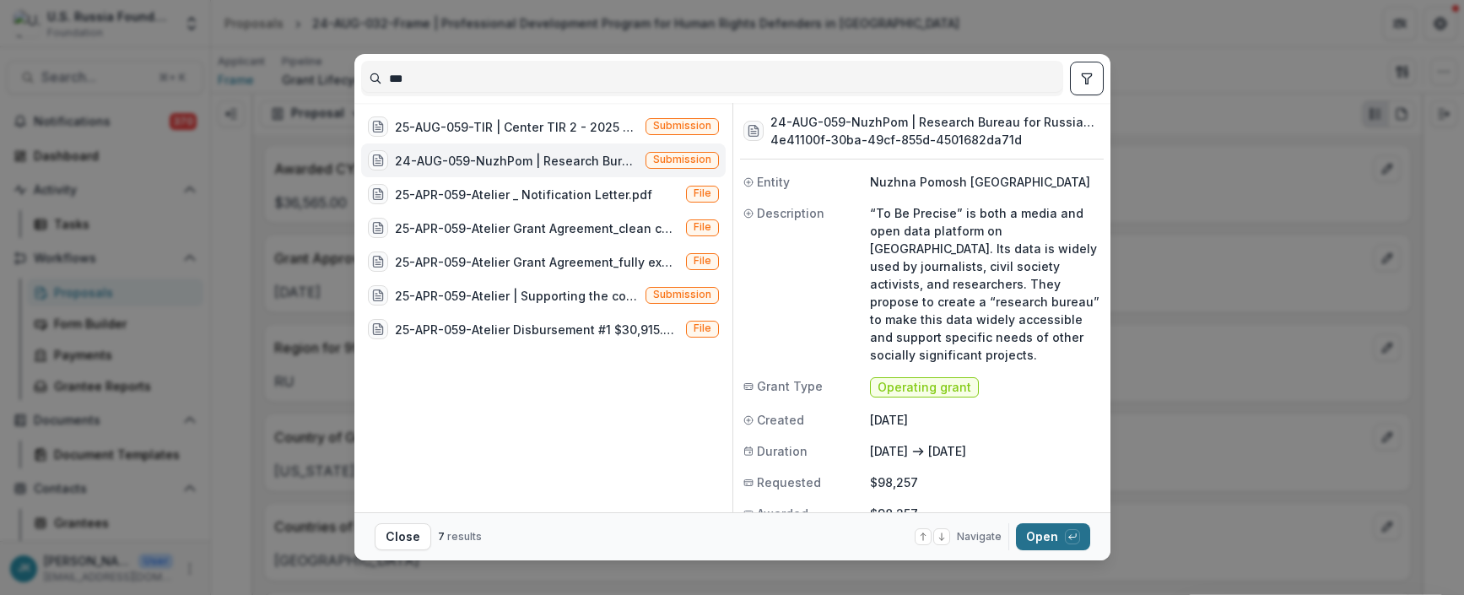
click at [1044, 533] on button "Open with enter key" at bounding box center [1053, 536] width 74 height 27
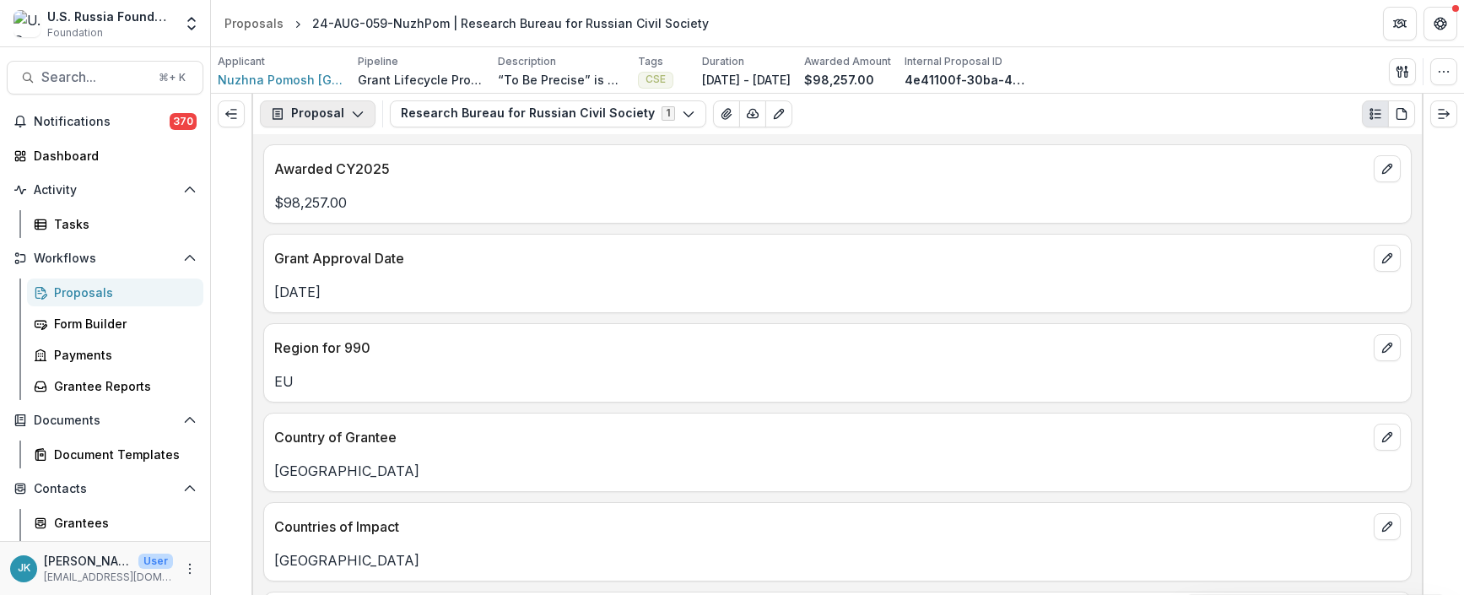
click at [322, 113] on button "Proposal" at bounding box center [318, 113] width 116 height 27
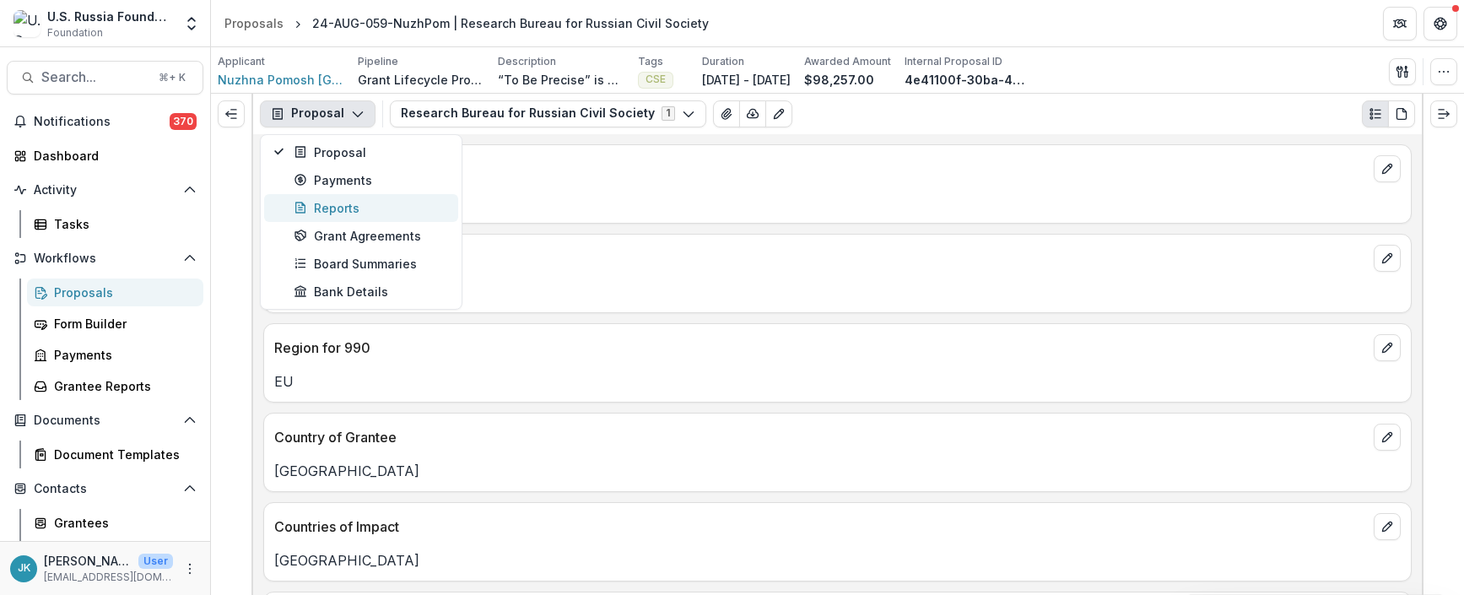
click at [343, 214] on div "Reports" at bounding box center [371, 208] width 154 height 18
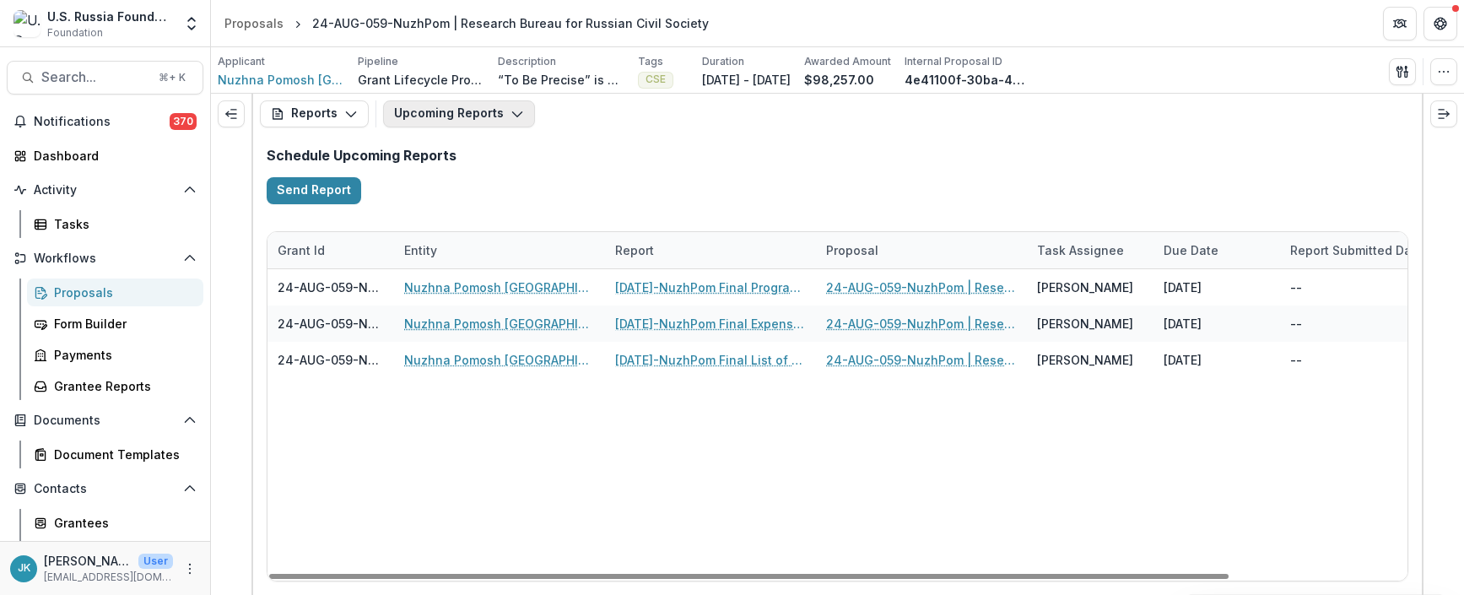
click at [464, 111] on button "Upcoming Reports" at bounding box center [459, 113] width 152 height 27
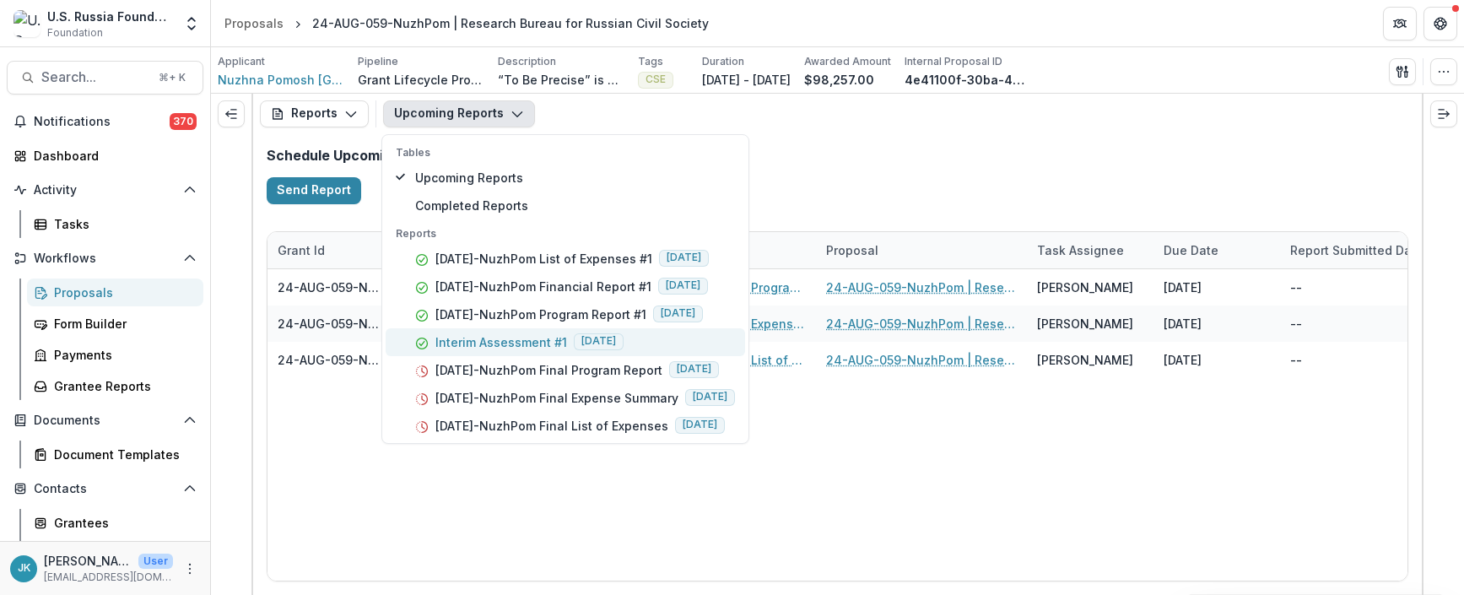
click at [514, 338] on p "Interim Assessment #1" at bounding box center [501, 342] width 132 height 18
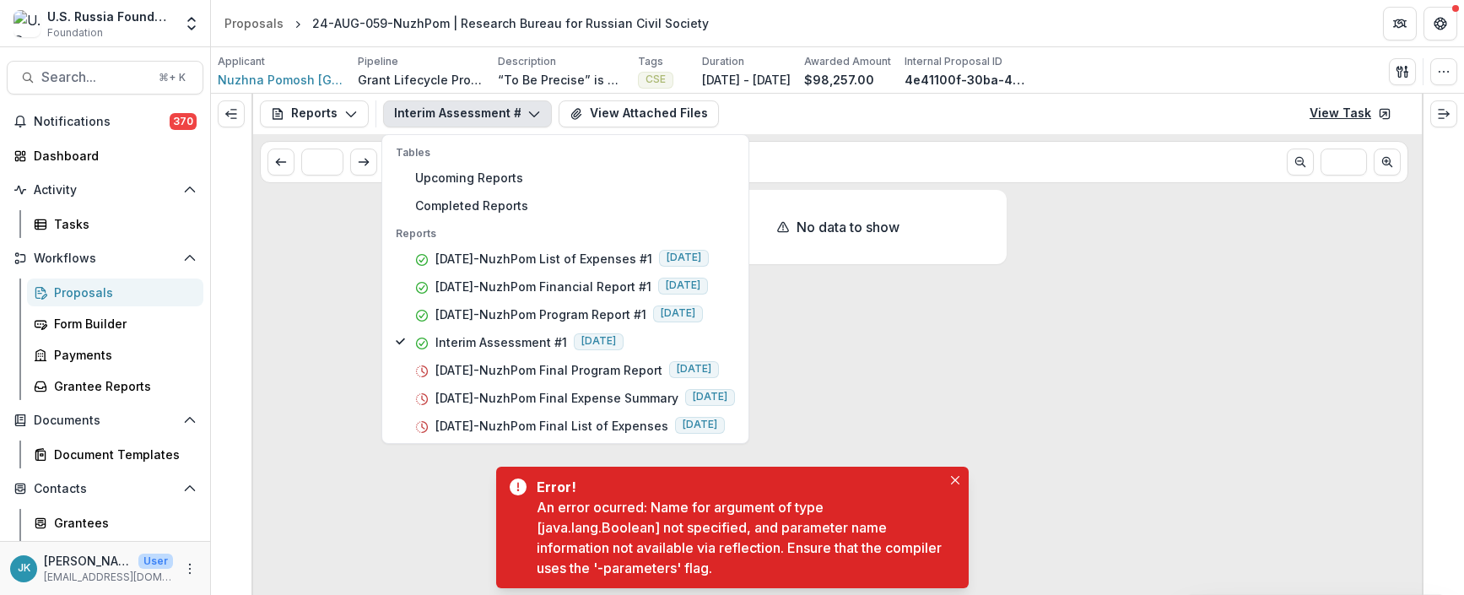
click at [1100, 115] on link "View Task" at bounding box center [1350, 113] width 102 height 27
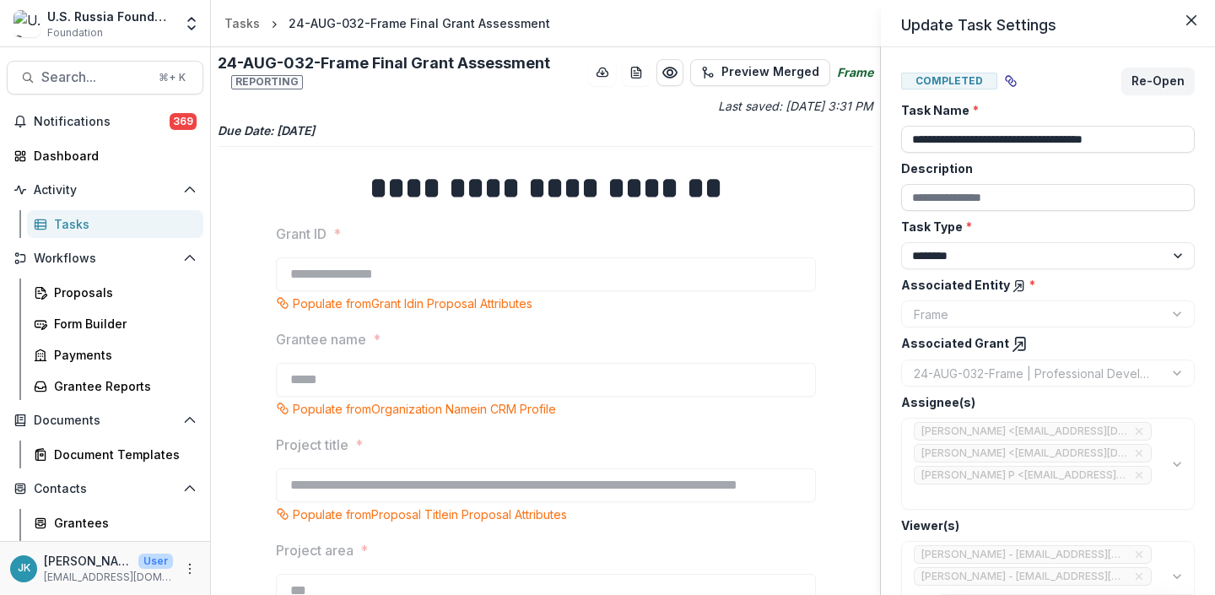
click at [402, 383] on div "**********" at bounding box center [607, 297] width 1215 height 595
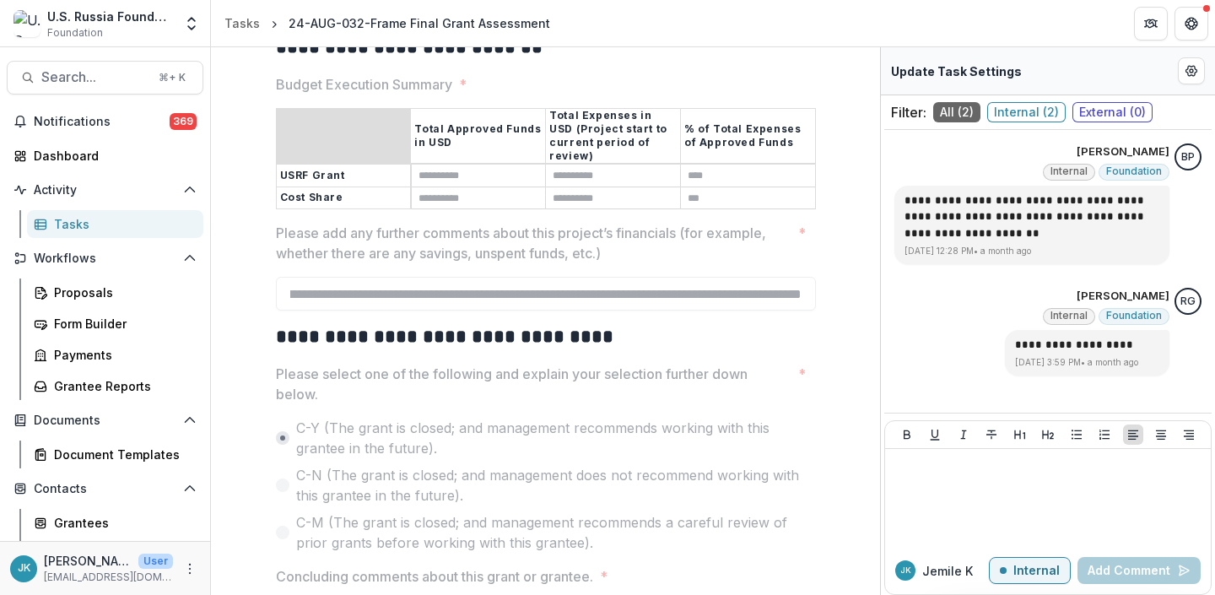
scroll to position [0, 1039]
click at [1056, 485] on div at bounding box center [1048, 498] width 312 height 84
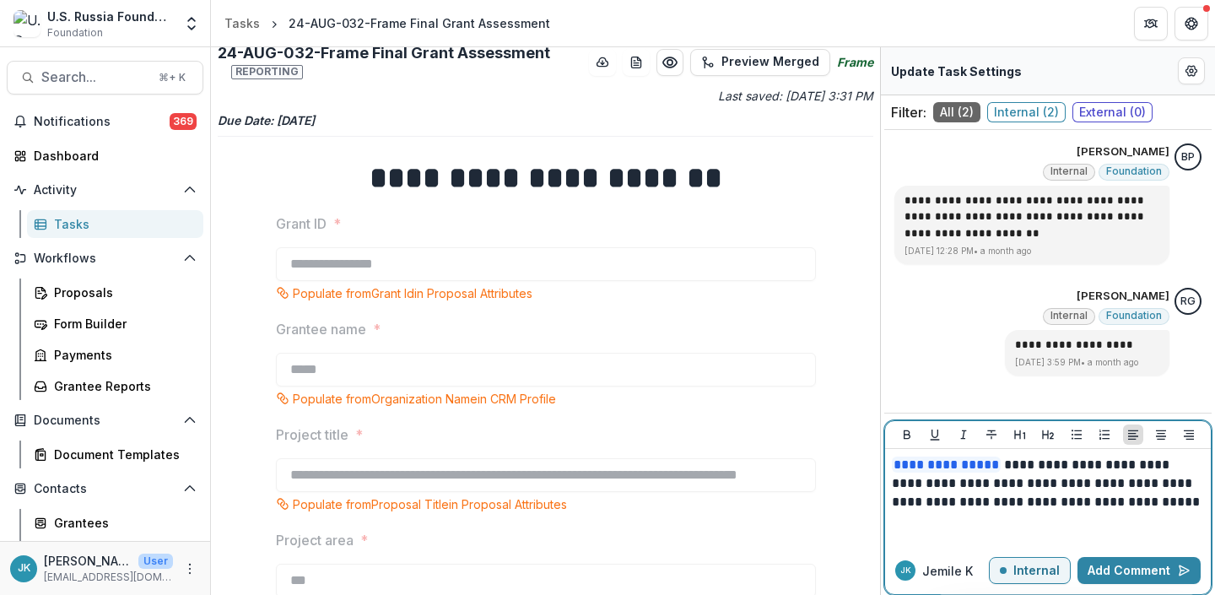
scroll to position [0, 0]
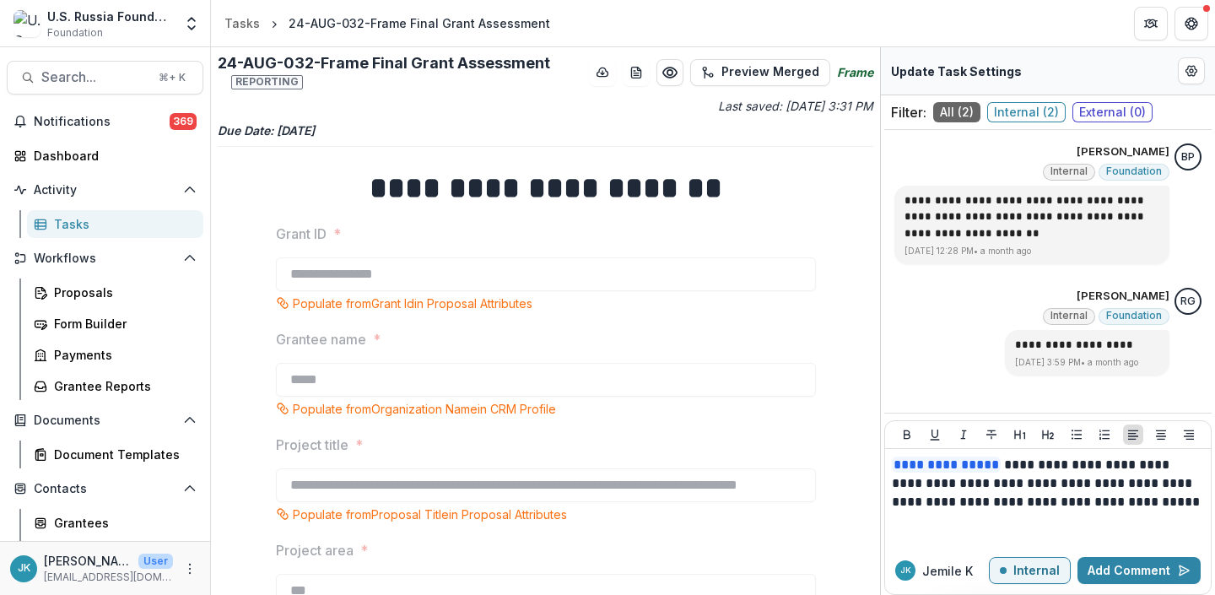
click at [549, 102] on p "Last saved: [DATE] 3:31 PM" at bounding box center [711, 106] width 325 height 18
click at [1013, 464] on p "**********" at bounding box center [1048, 493] width 312 height 74
click at [1010, 464] on p "**********" at bounding box center [1048, 493] width 312 height 74
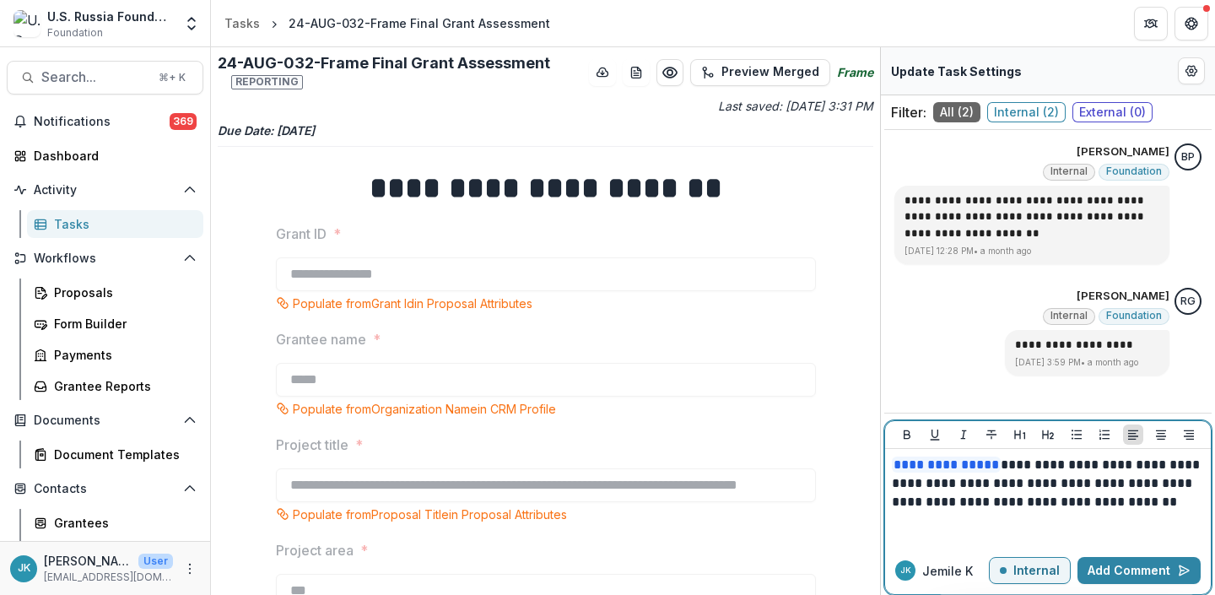
click at [1010, 502] on p "**********" at bounding box center [1048, 493] width 312 height 74
click at [1105, 516] on div "**********" at bounding box center [1048, 498] width 312 height 84
click at [1135, 570] on button "Add Comment" at bounding box center [1138, 570] width 123 height 27
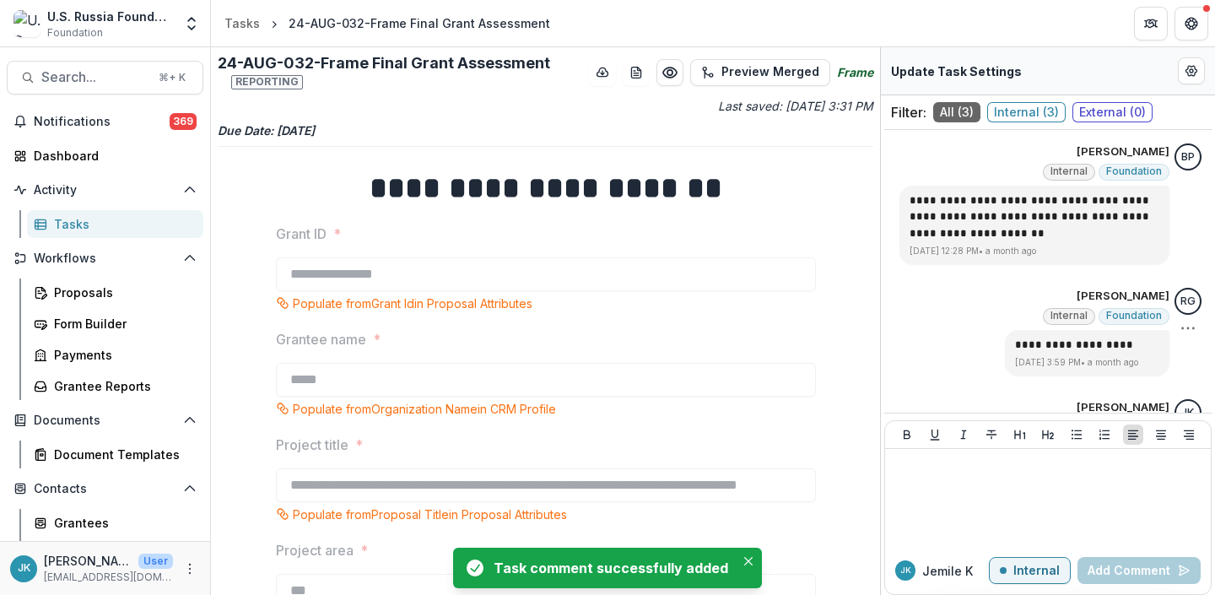
scroll to position [116, 0]
